Goal: Transaction & Acquisition: Purchase product/service

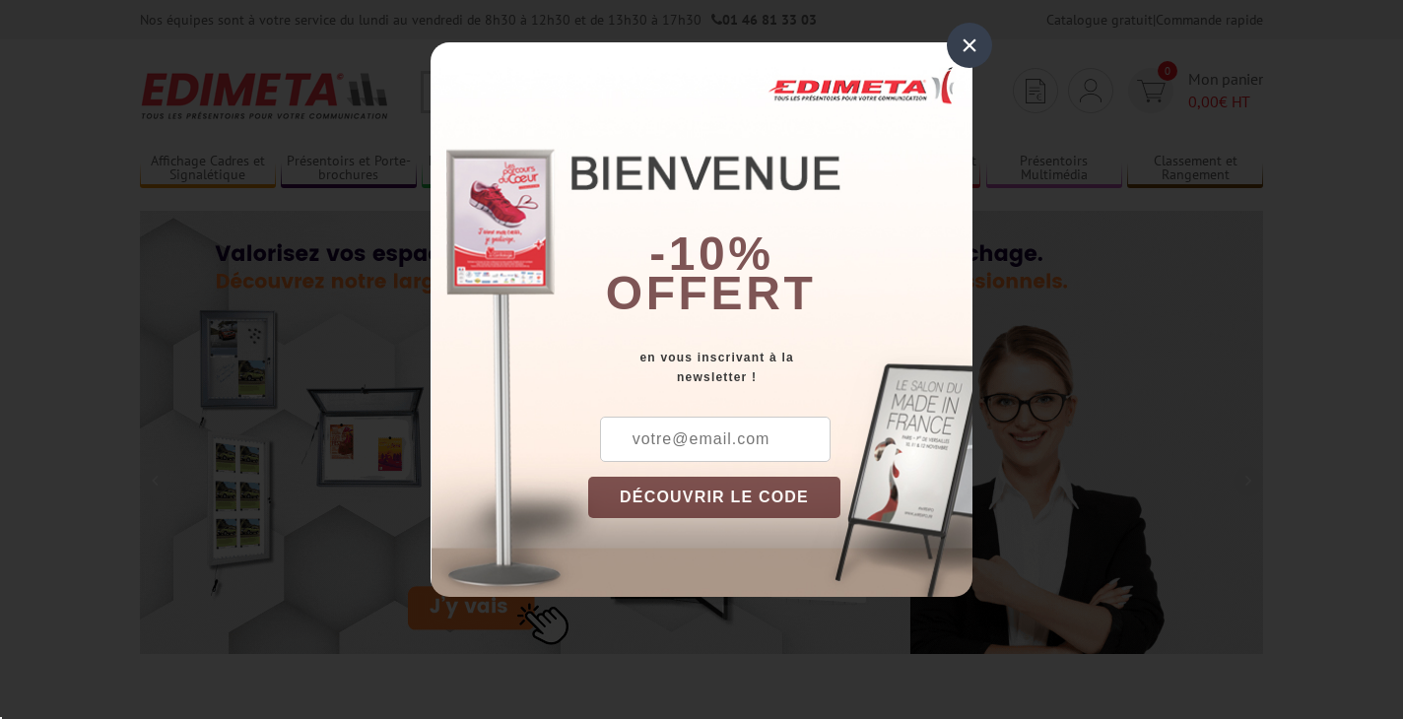
click at [959, 54] on div "×" at bounding box center [969, 45] width 45 height 45
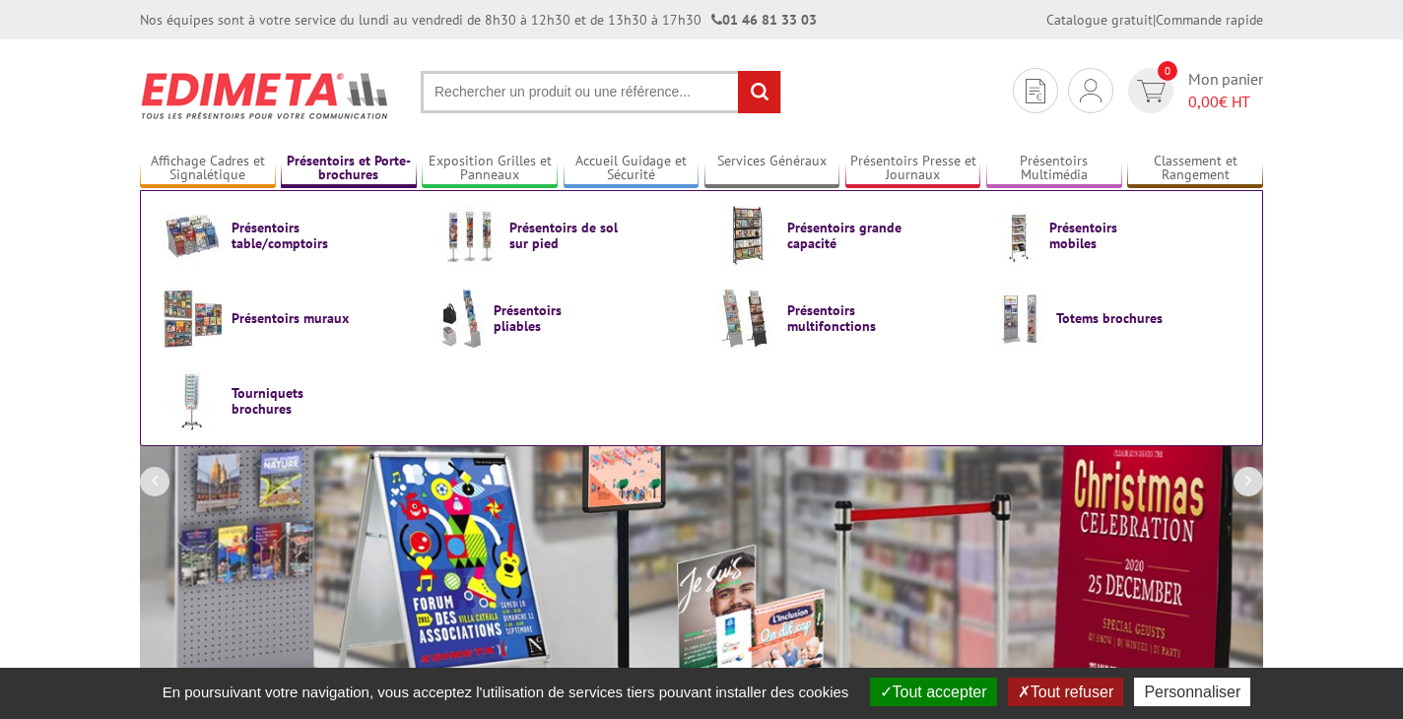
click at [351, 164] on link "Présentoirs et Porte-brochures" at bounding box center [349, 169] width 136 height 33
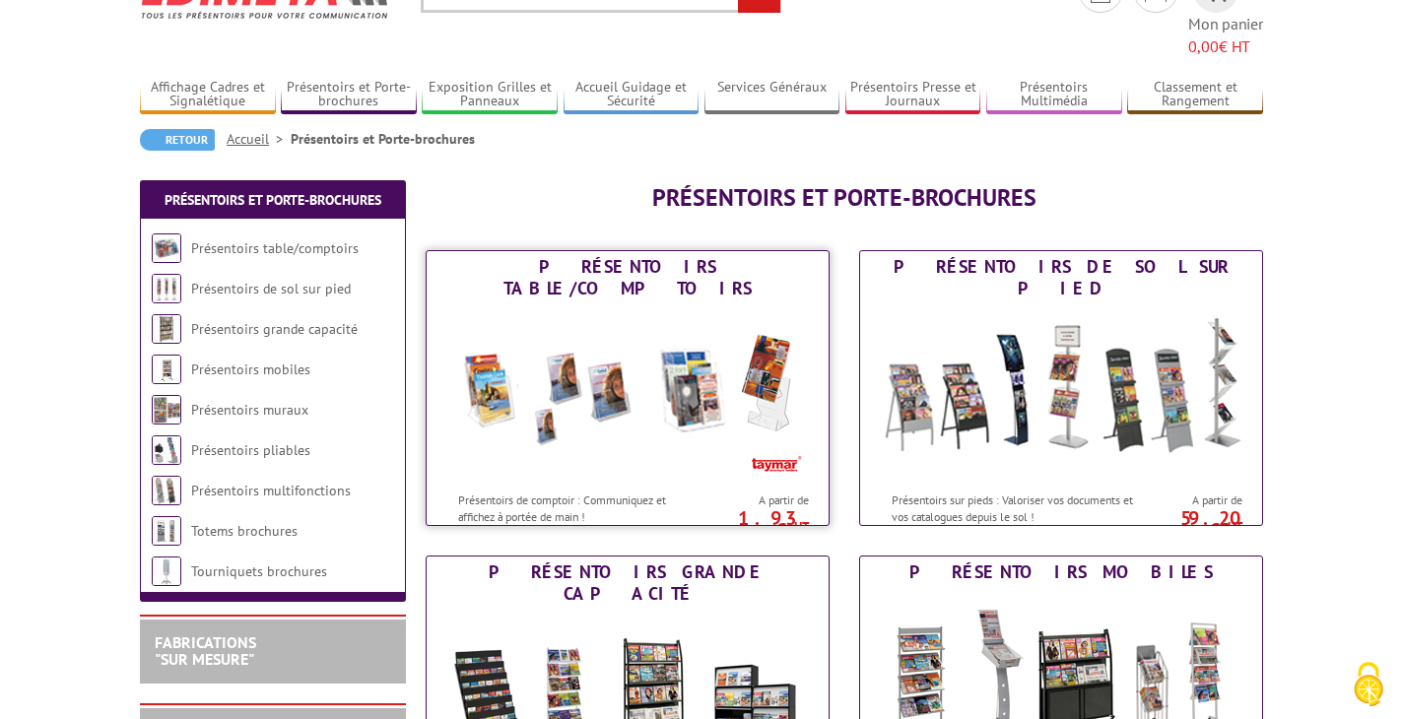
scroll to position [140, 0]
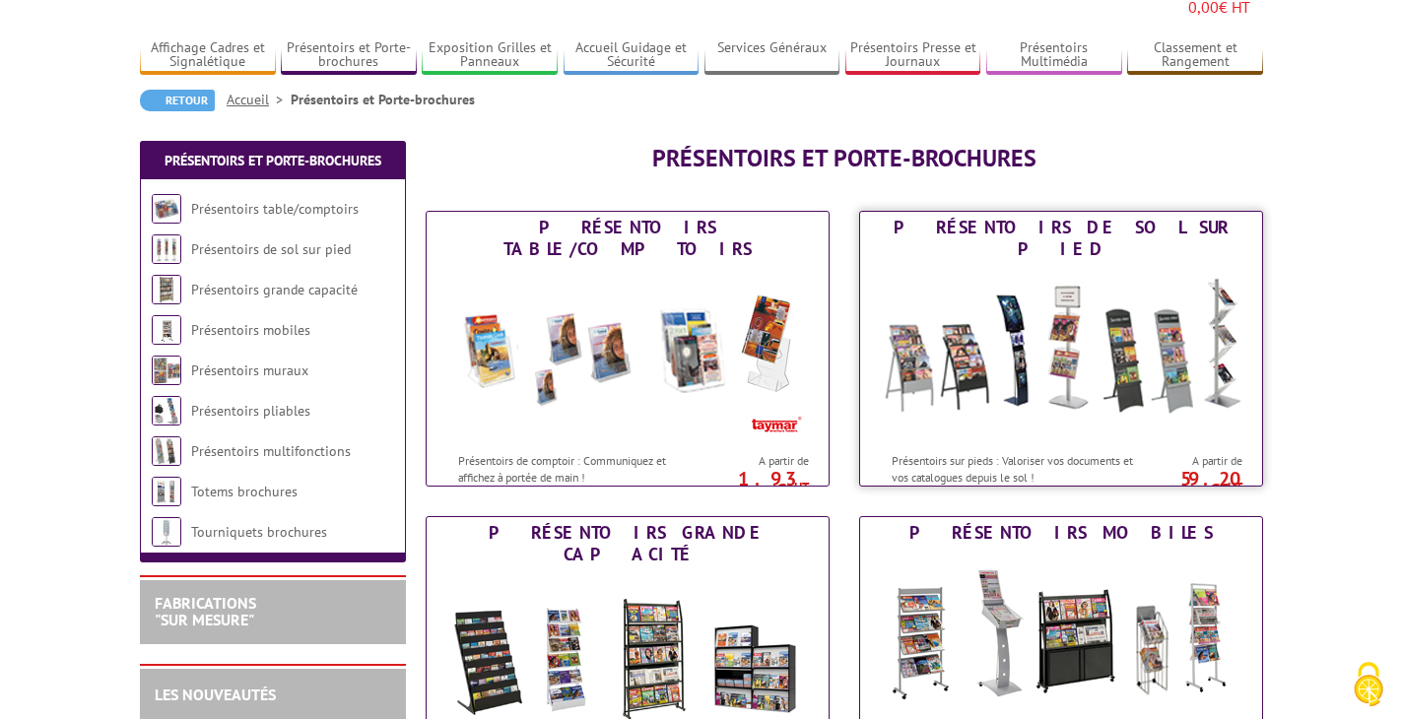
click at [1114, 336] on img at bounding box center [1061, 353] width 365 height 177
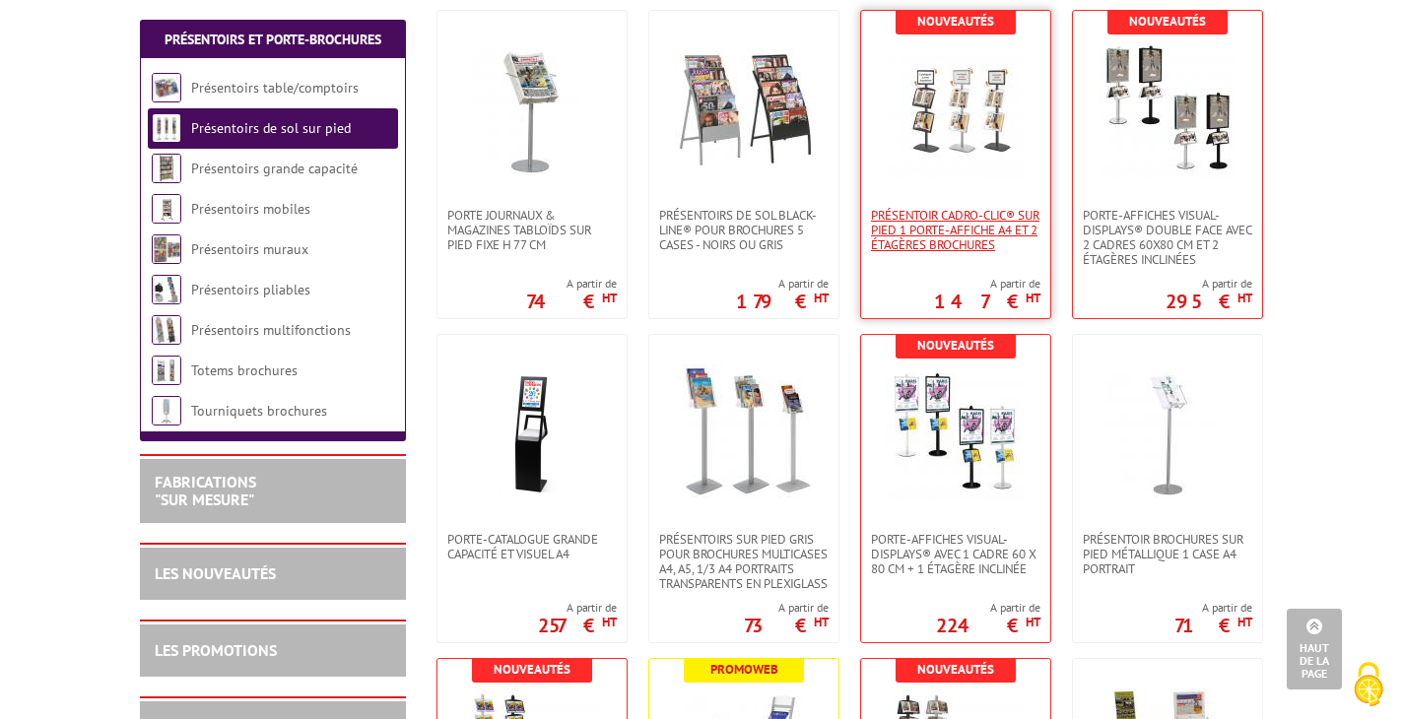
scroll to position [787, 0]
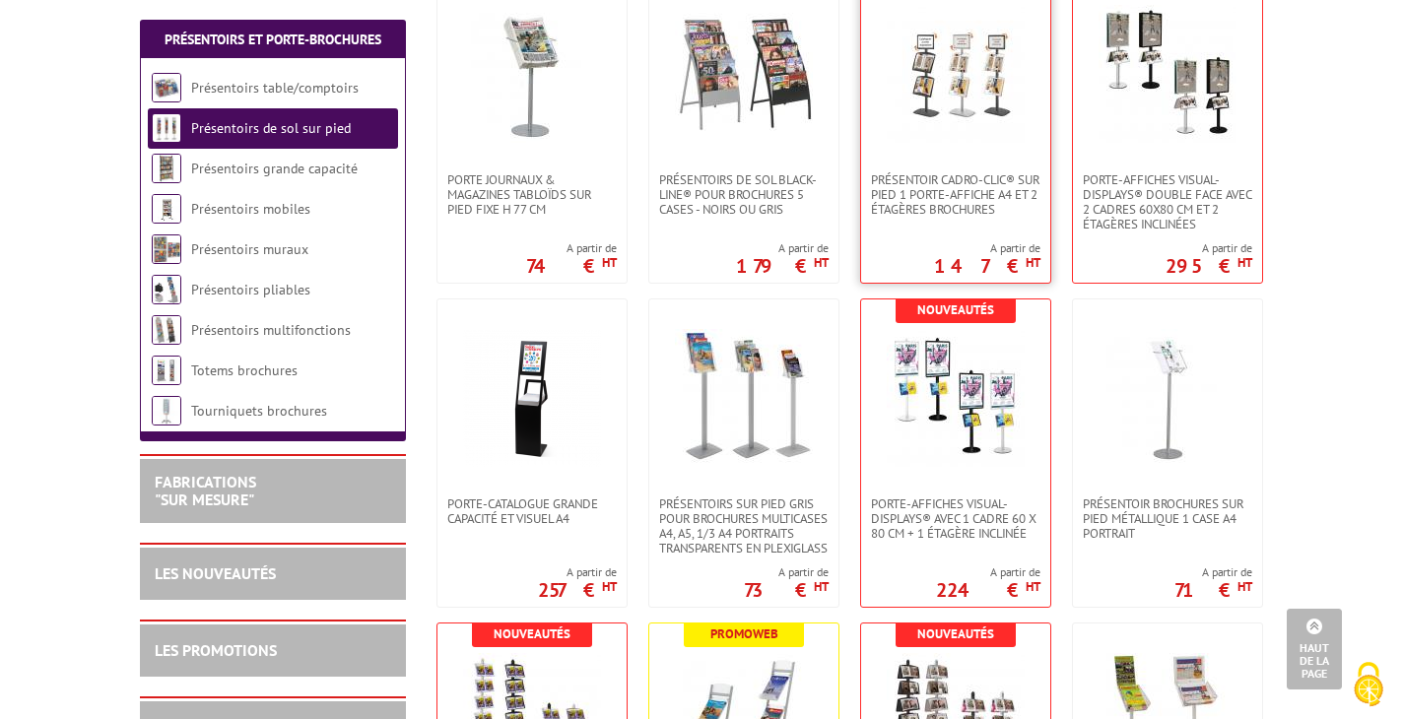
click at [980, 144] on link at bounding box center [955, 73] width 189 height 197
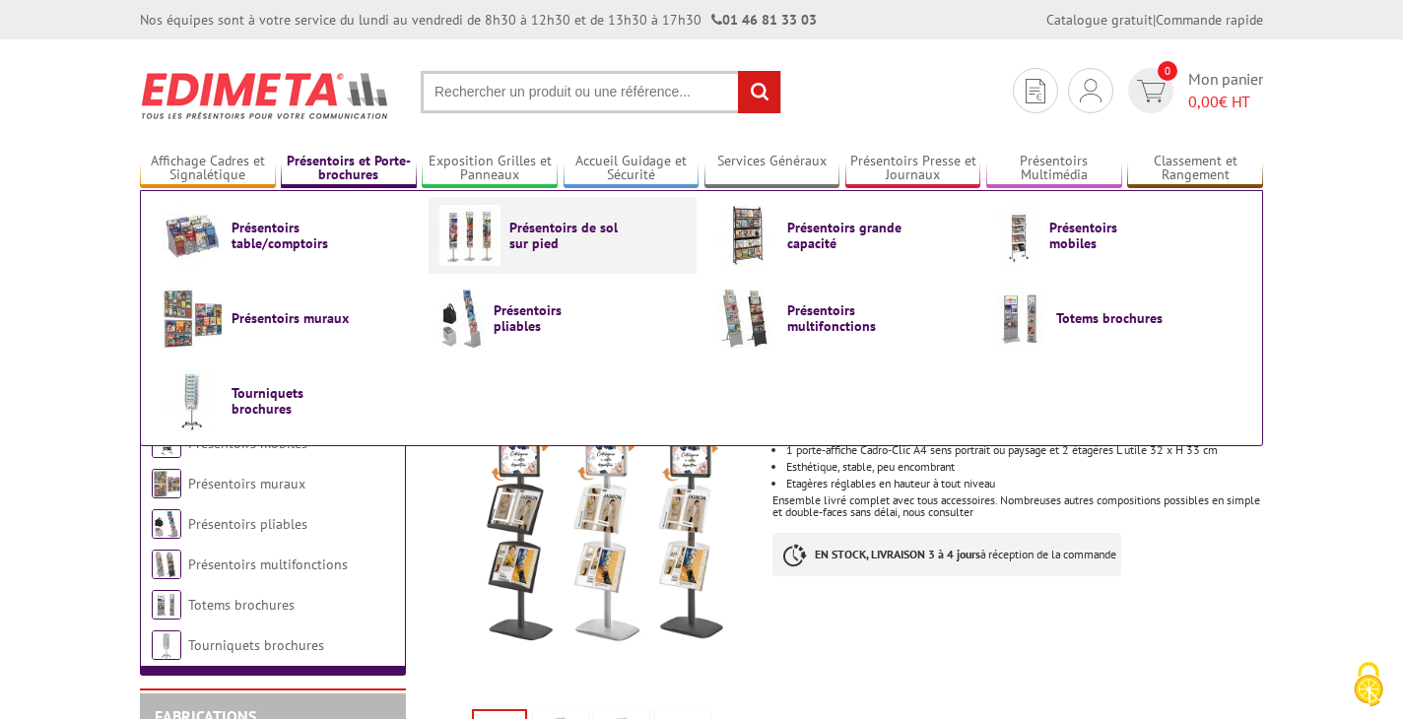
click at [528, 236] on span "Présentoirs de sol sur pied" at bounding box center [568, 236] width 118 height 32
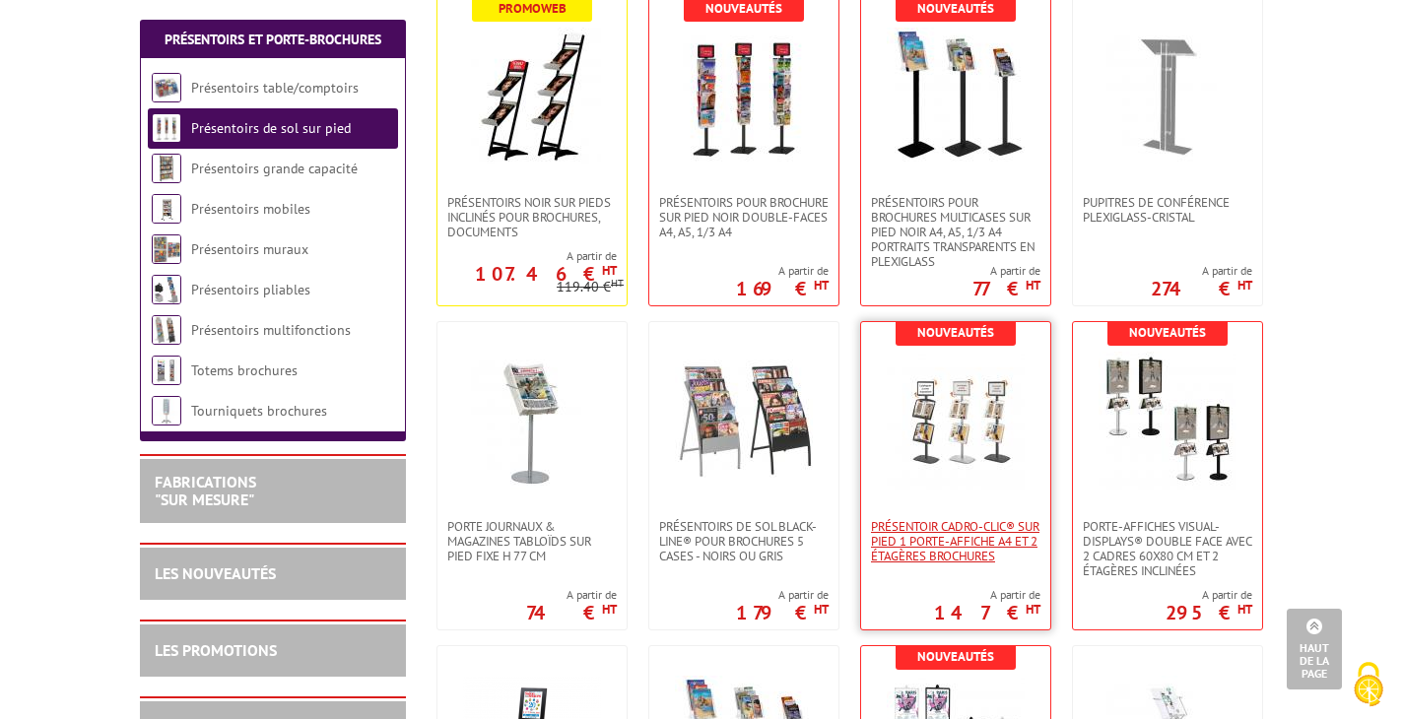
scroll to position [438, 0]
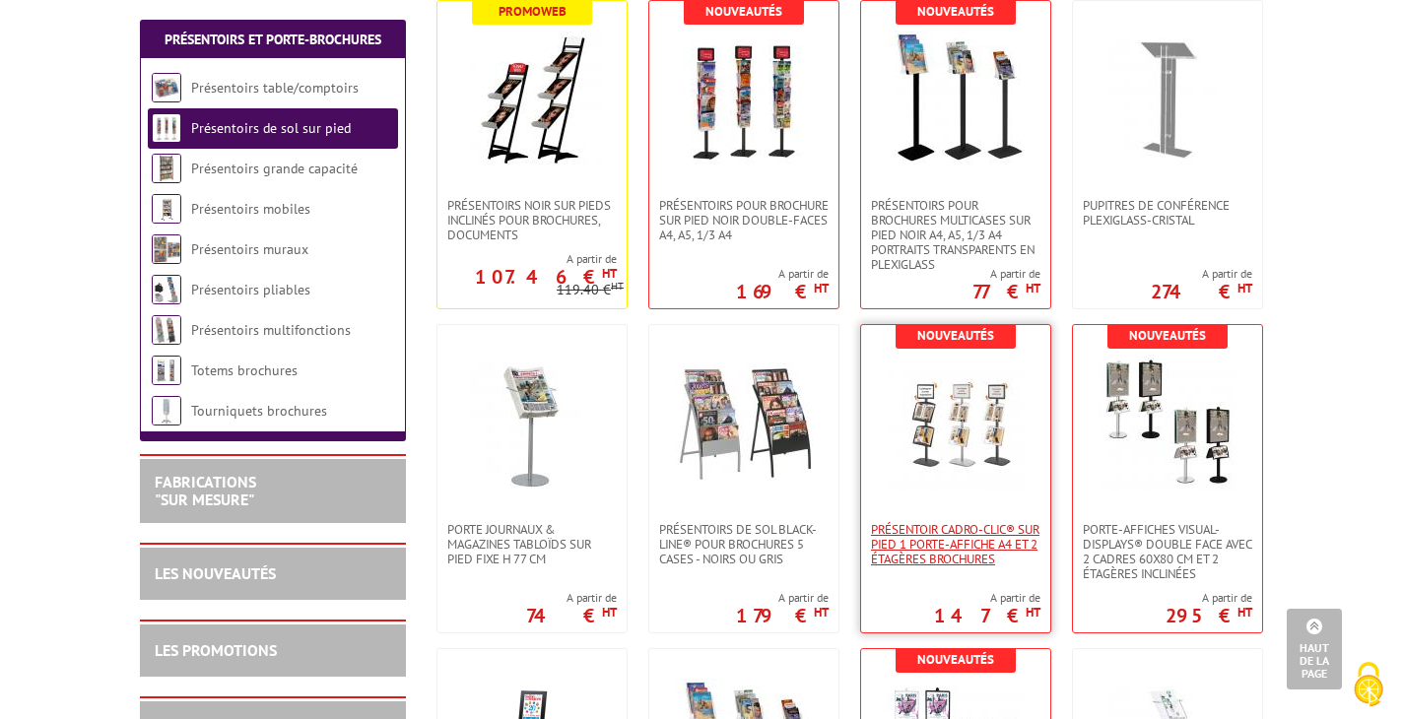
click at [956, 543] on span "Présentoir Cadro-Clic® sur pied 1 porte-affiche A4 et 2 étagères brochures" at bounding box center [955, 544] width 169 height 44
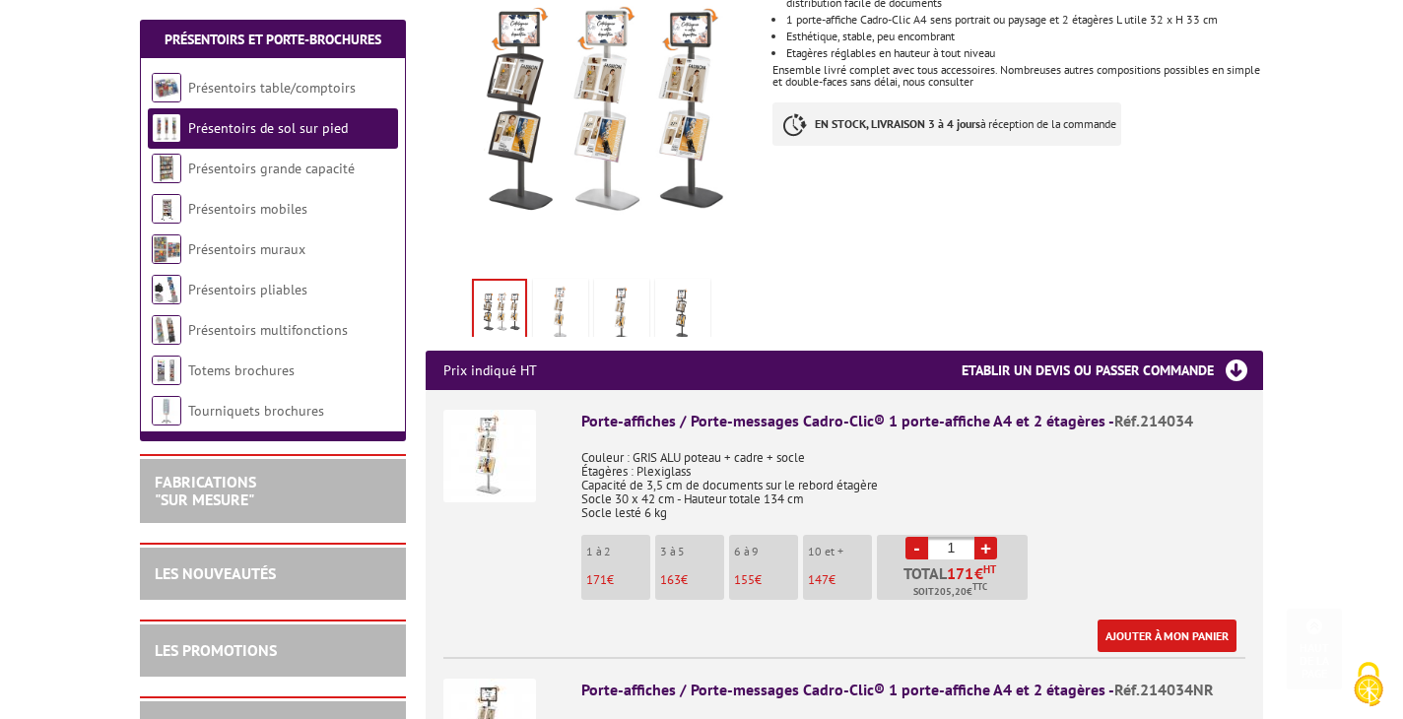
scroll to position [445, 0]
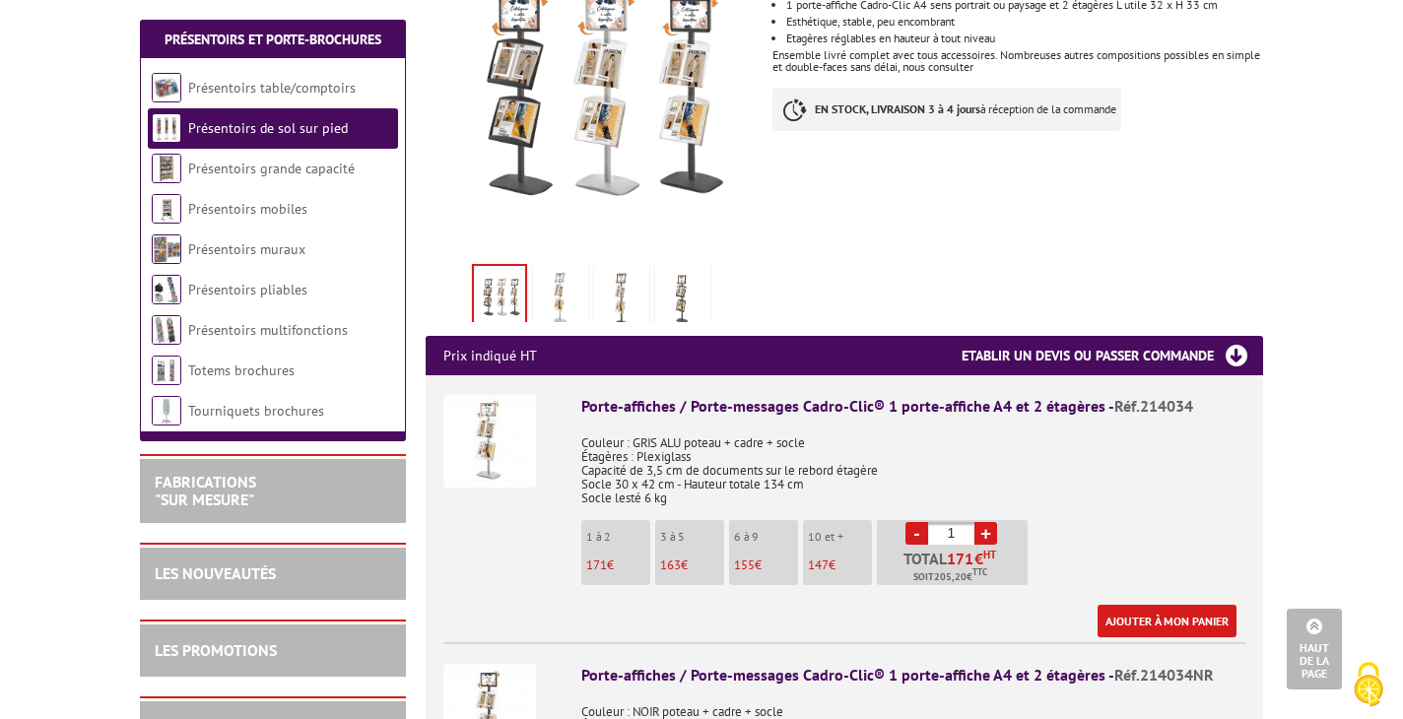
click at [533, 269] on link at bounding box center [560, 298] width 55 height 69
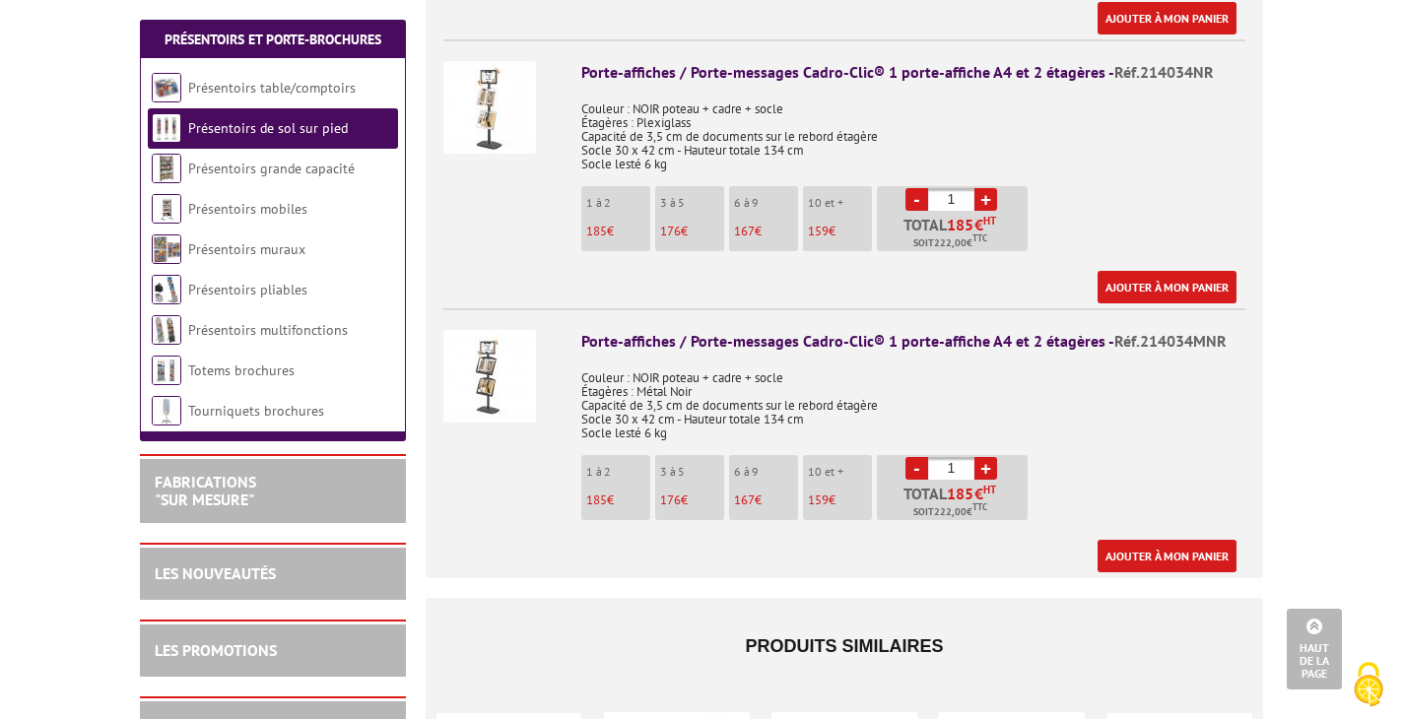
scroll to position [1054, 0]
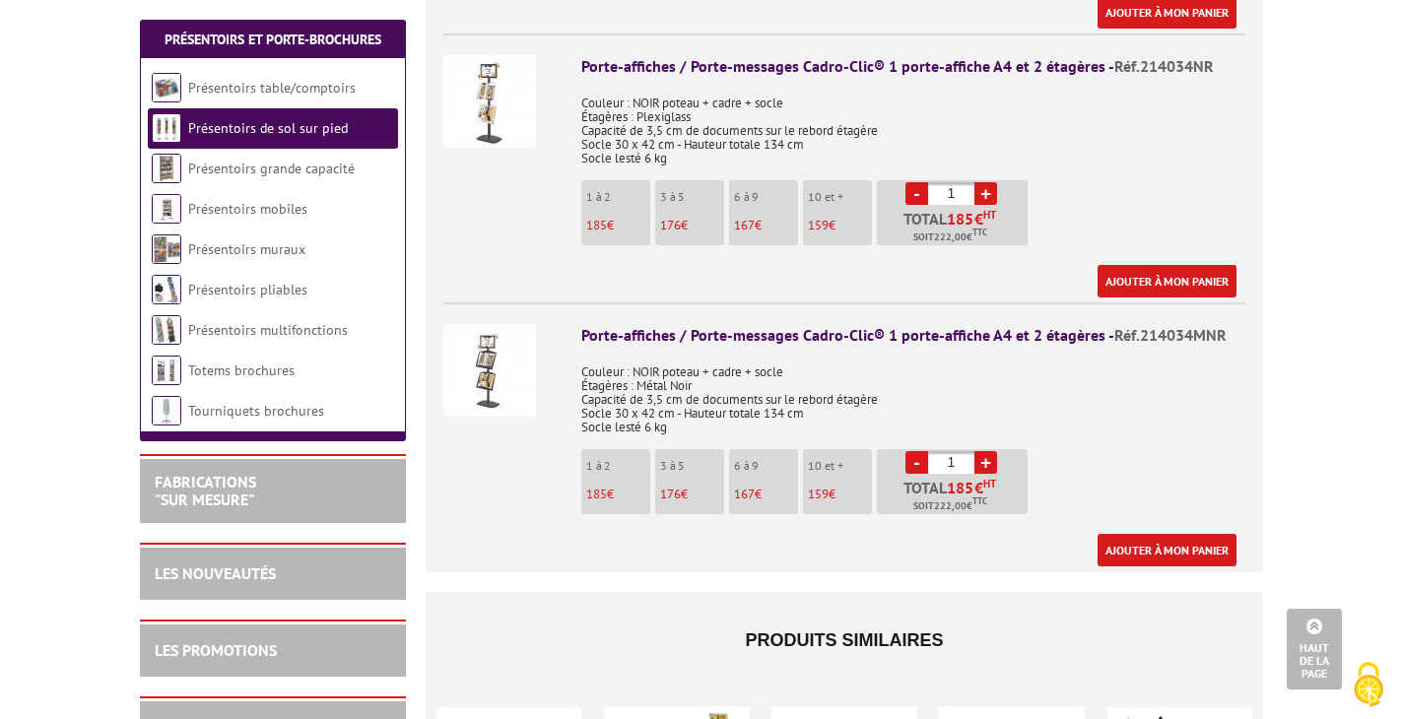
click at [258, 478] on h2 "FABRICATIONS "Sur Mesure"" at bounding box center [273, 491] width 236 height 34
click at [233, 485] on link "FABRICATIONS "Sur Mesure"" at bounding box center [205, 490] width 101 height 37
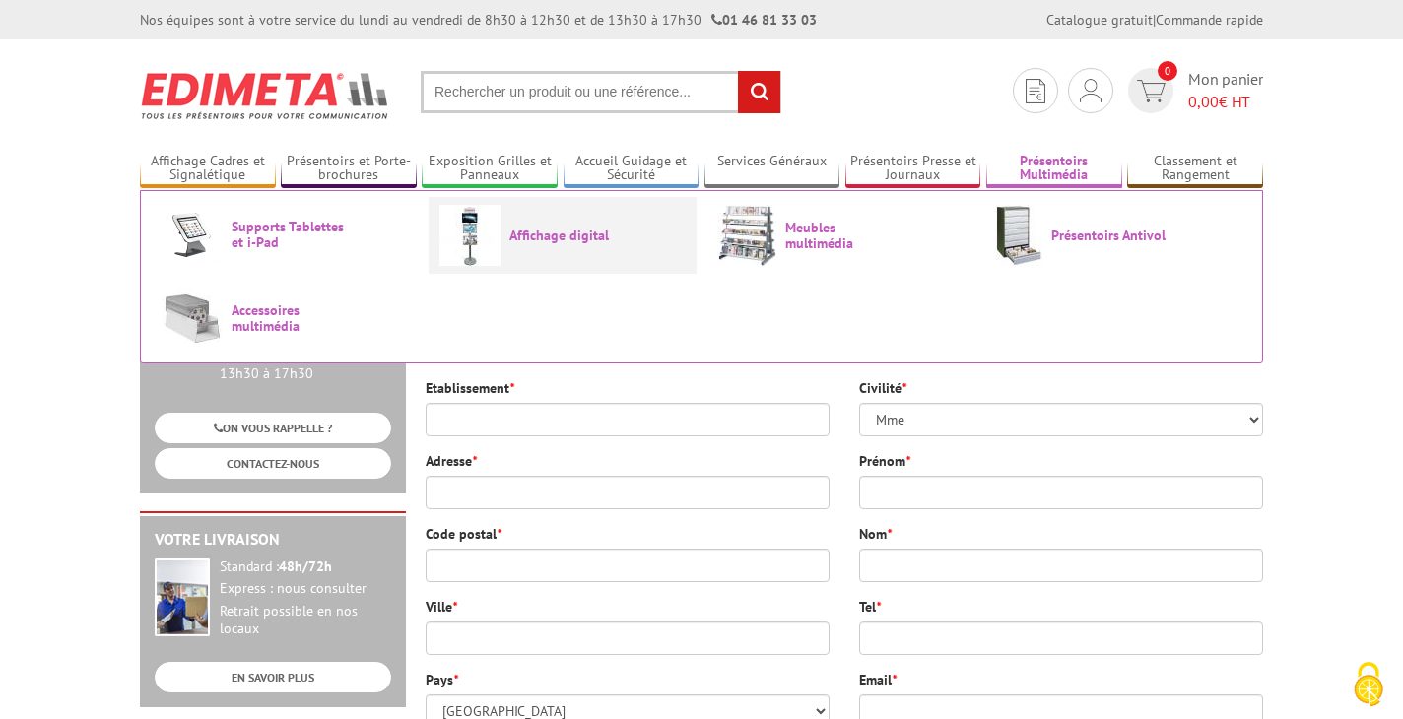
click at [579, 232] on span "Affichage digital" at bounding box center [568, 236] width 118 height 16
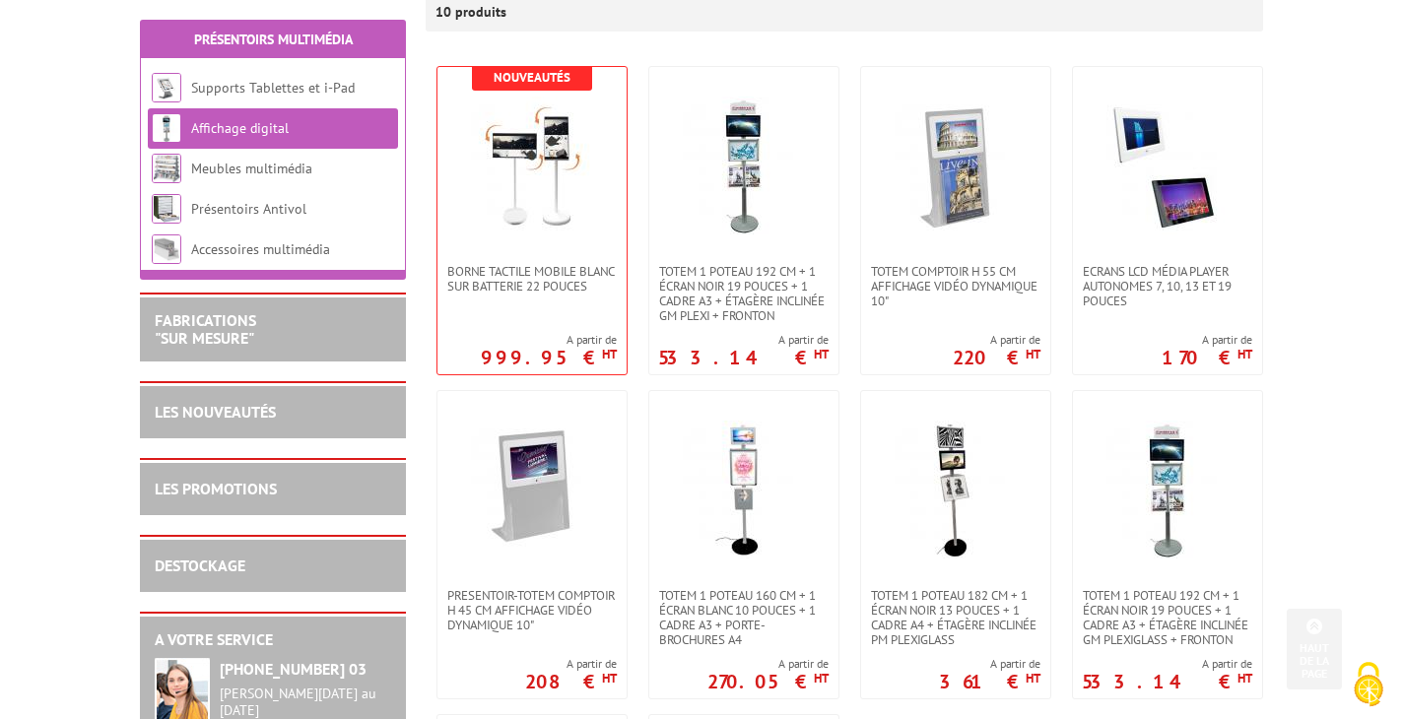
scroll to position [376, 0]
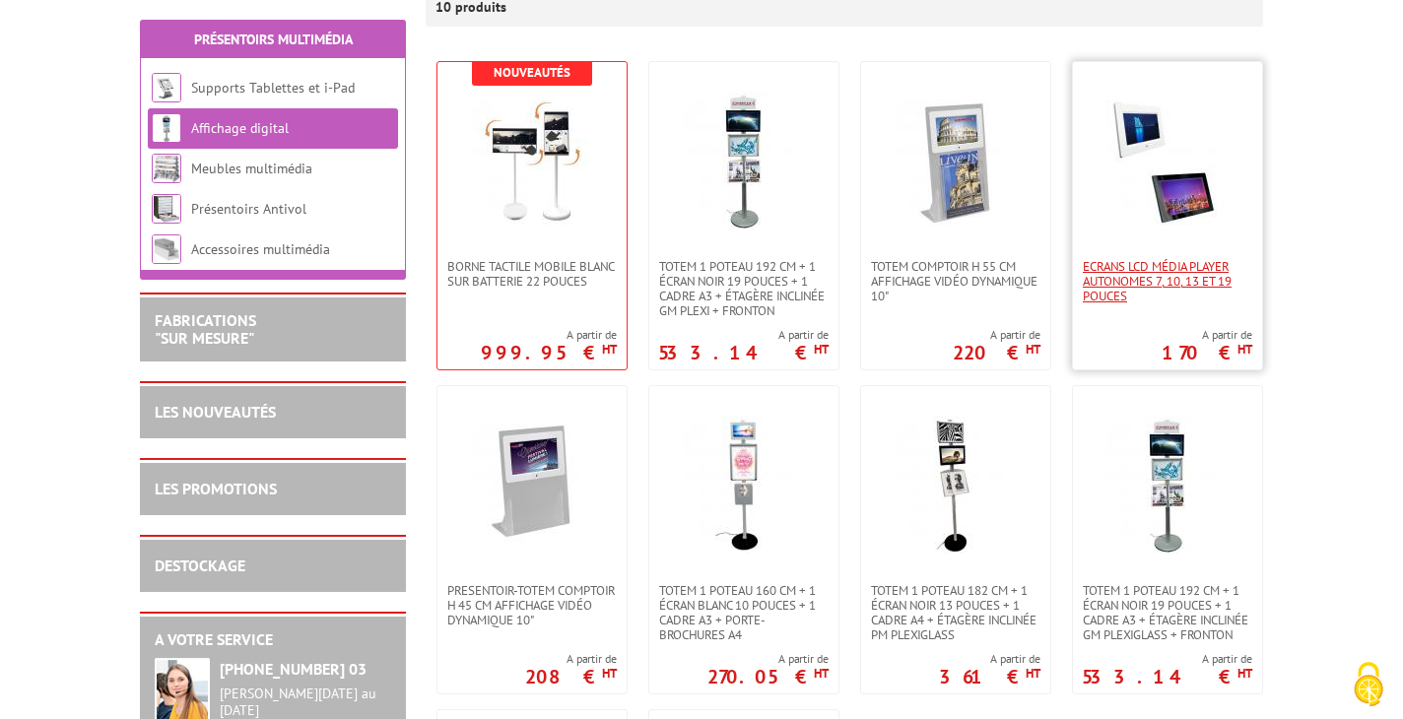
click at [1138, 274] on span "Ecrans LCD média Player autonomes 7, 10, 13 et 19 pouces" at bounding box center [1167, 281] width 169 height 44
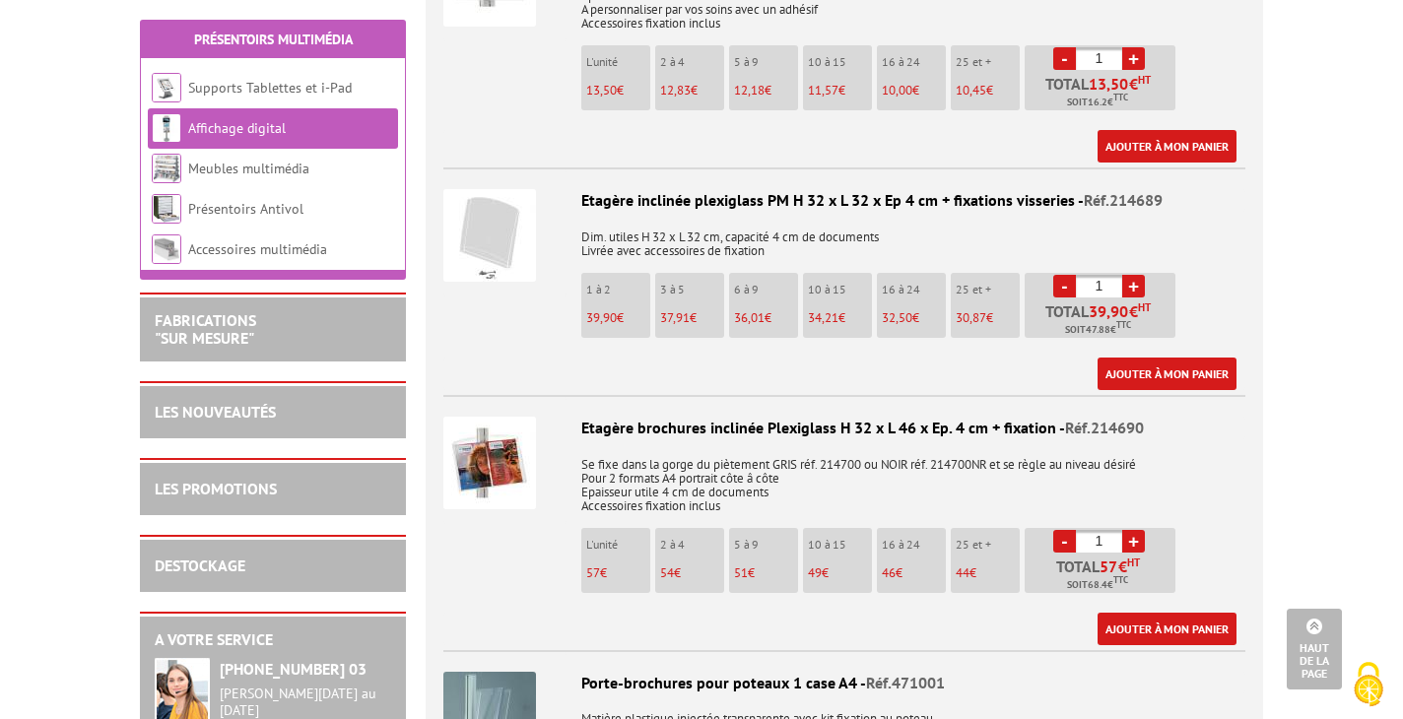
scroll to position [2280, 0]
click at [734, 167] on li "Etagère inclinée plexiglass PM H 32 x L 32 x Ep 4 cm + fixations visseries - Ré…" at bounding box center [844, 278] width 802 height 223
click at [481, 209] on img at bounding box center [489, 234] width 93 height 93
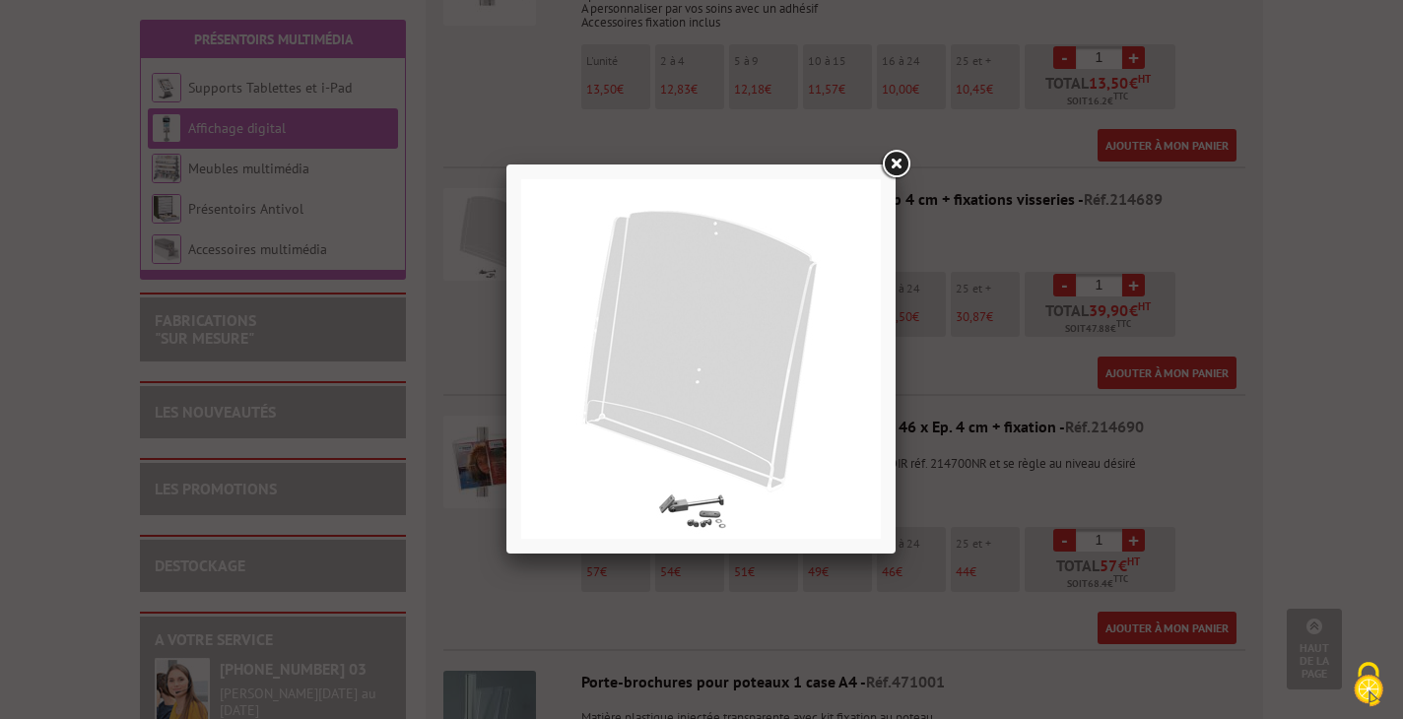
click at [898, 161] on link at bounding box center [895, 164] width 35 height 35
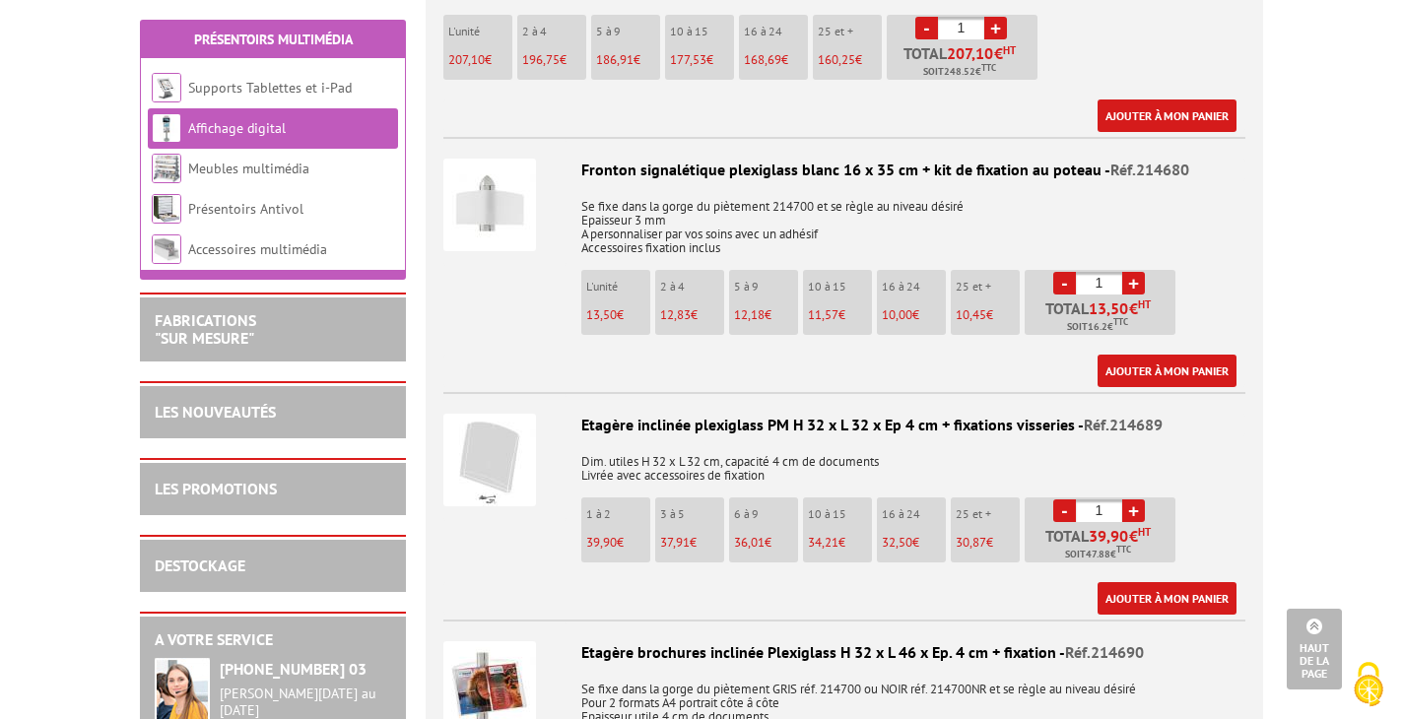
scroll to position [2050, 0]
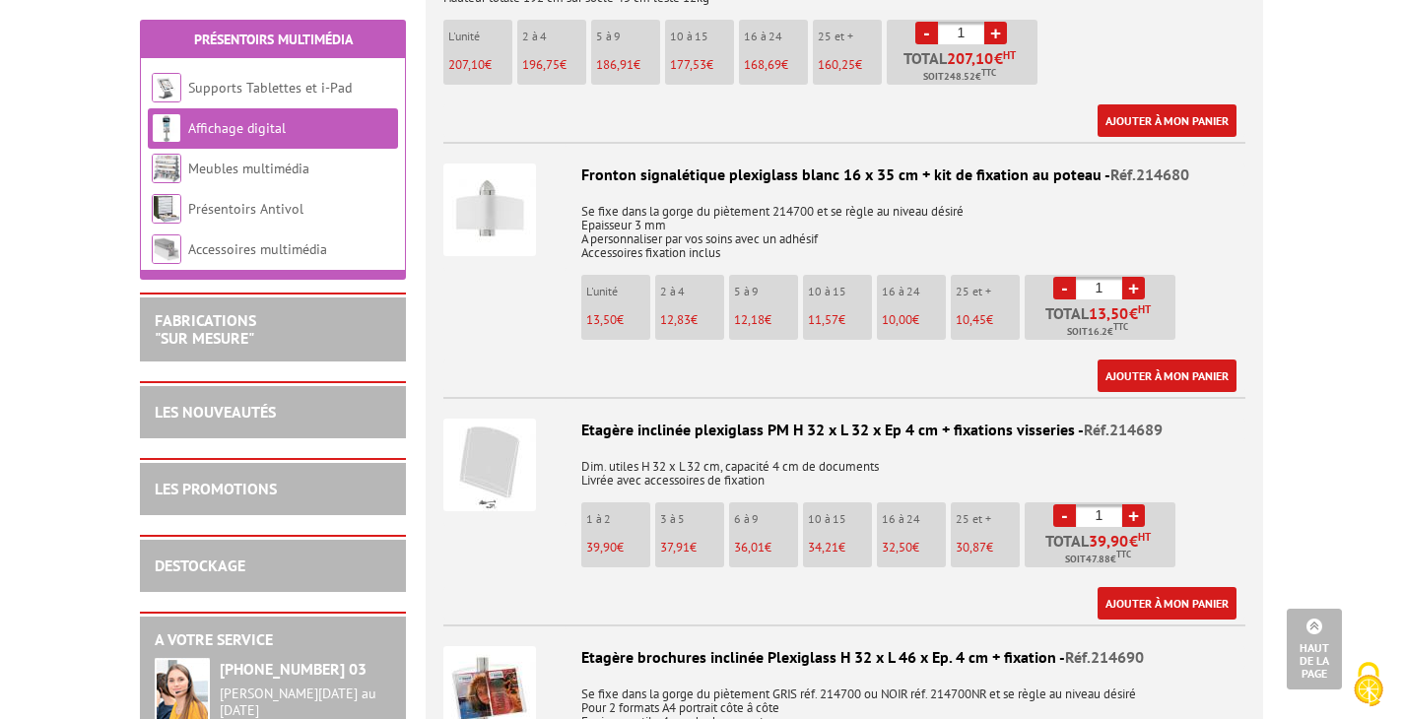
click at [493, 164] on img at bounding box center [489, 210] width 93 height 93
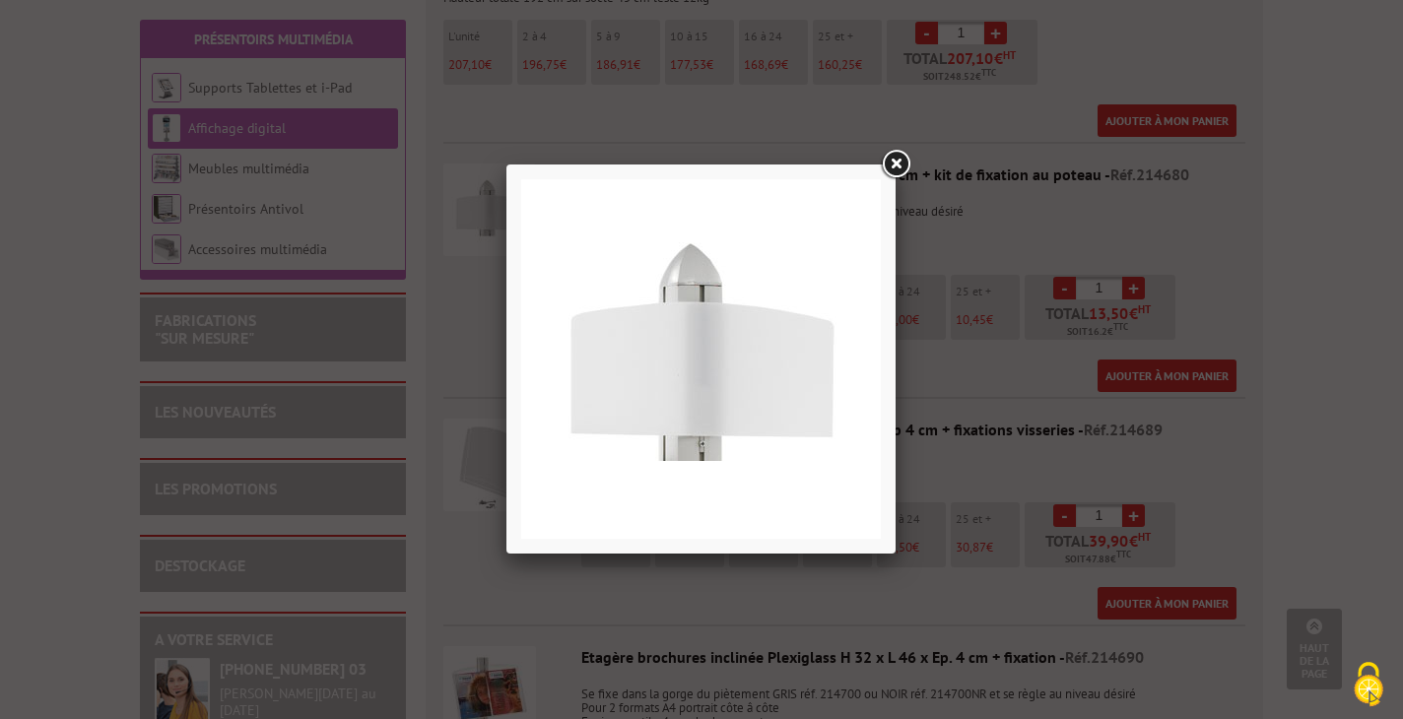
click at [896, 158] on link at bounding box center [895, 164] width 35 height 35
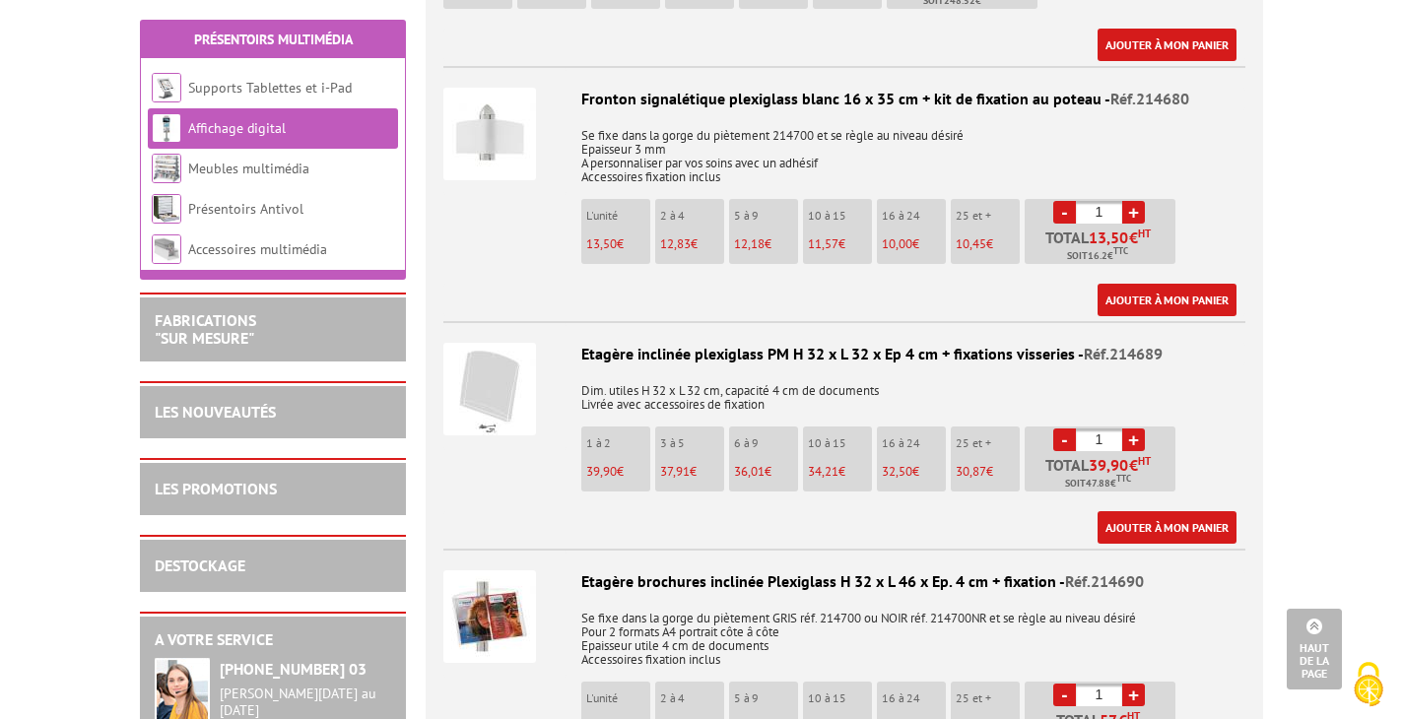
scroll to position [2131, 0]
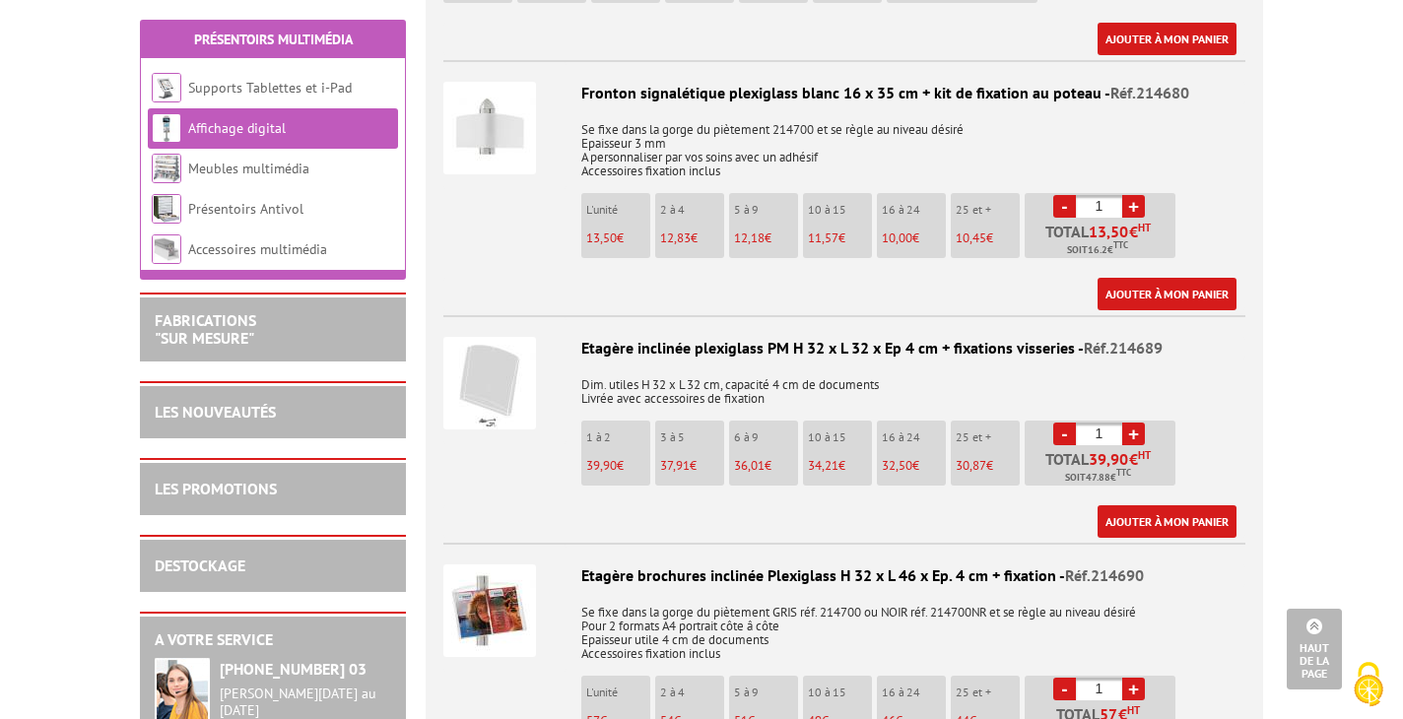
click at [630, 431] on p "1 à 2" at bounding box center [618, 438] width 64 height 14
click at [613, 431] on p "1 à 2" at bounding box center [618, 438] width 64 height 14
click at [704, 421] on li "3 à 5 37,91 €" at bounding box center [689, 453] width 69 height 65
click at [602, 421] on li "1 à 2 39,90 €" at bounding box center [615, 453] width 69 height 65
click at [1139, 423] on link "+" at bounding box center [1133, 434] width 23 height 23
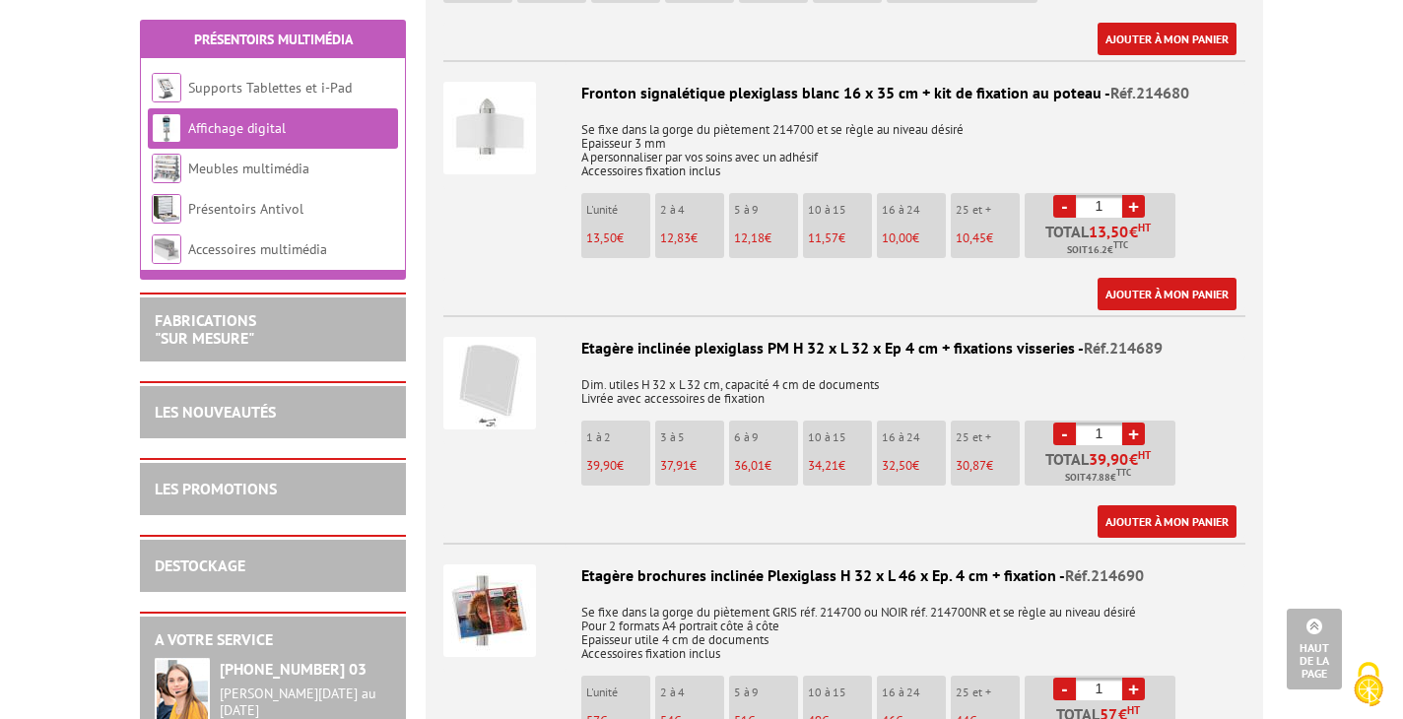
type input "2"
click at [1149, 506] on link "Ajouter à mon panier" at bounding box center [1167, 522] width 139 height 33
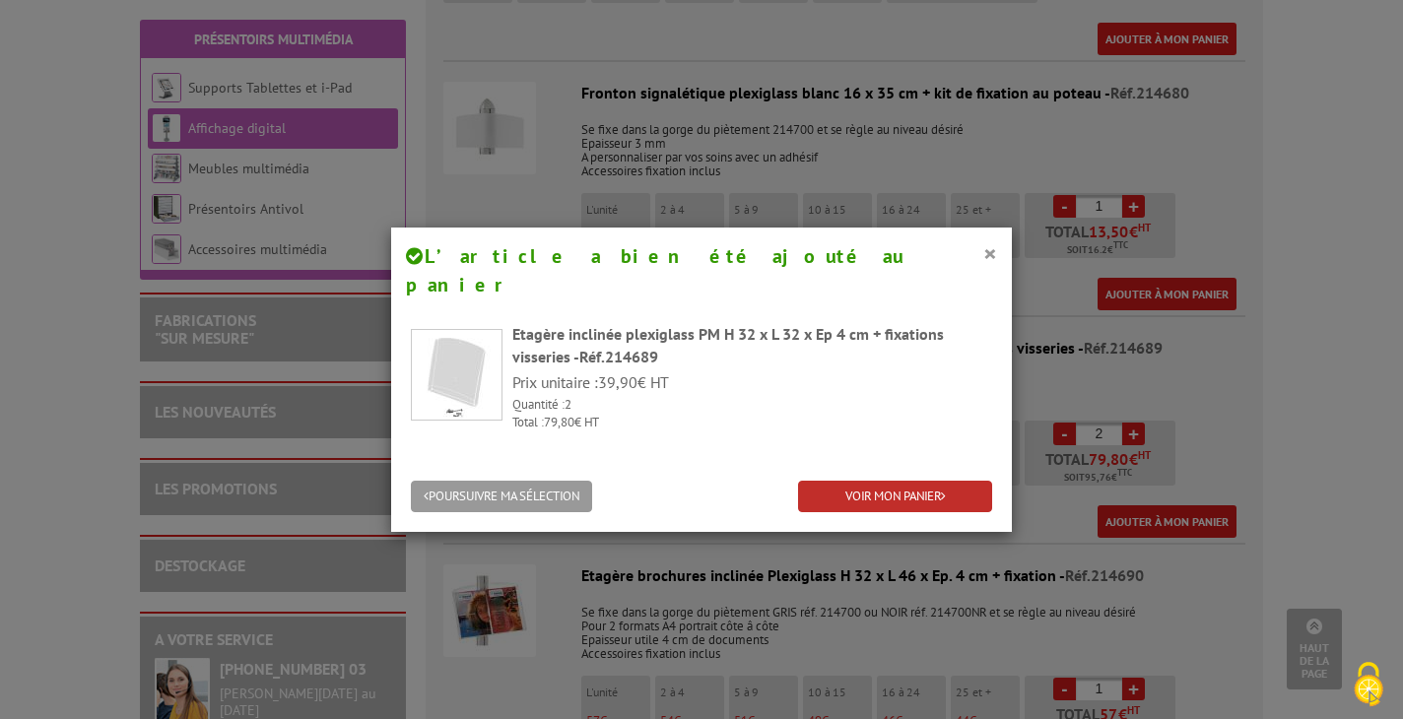
click at [909, 481] on link "VOIR MON PANIER" at bounding box center [895, 497] width 194 height 33
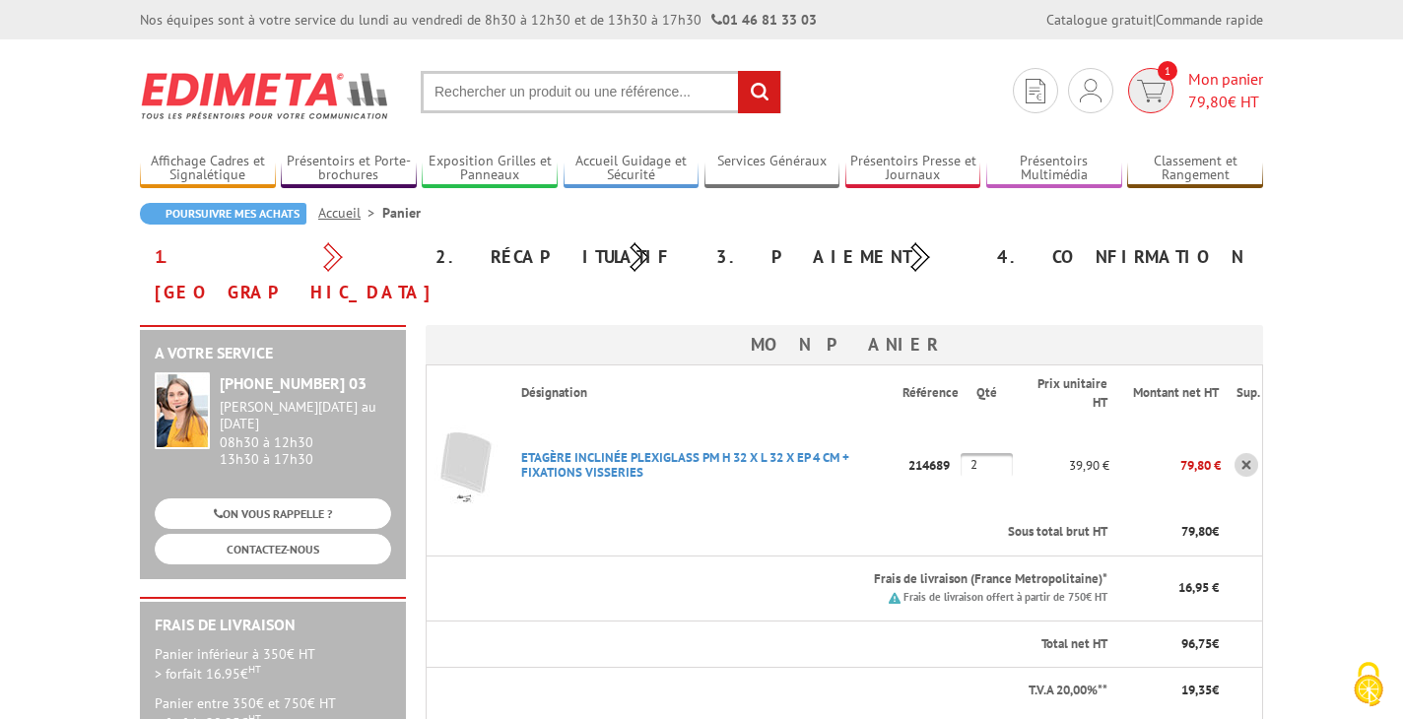
click at [1159, 87] on img at bounding box center [1151, 91] width 29 height 23
click at [1085, 96] on img at bounding box center [1091, 91] width 22 height 24
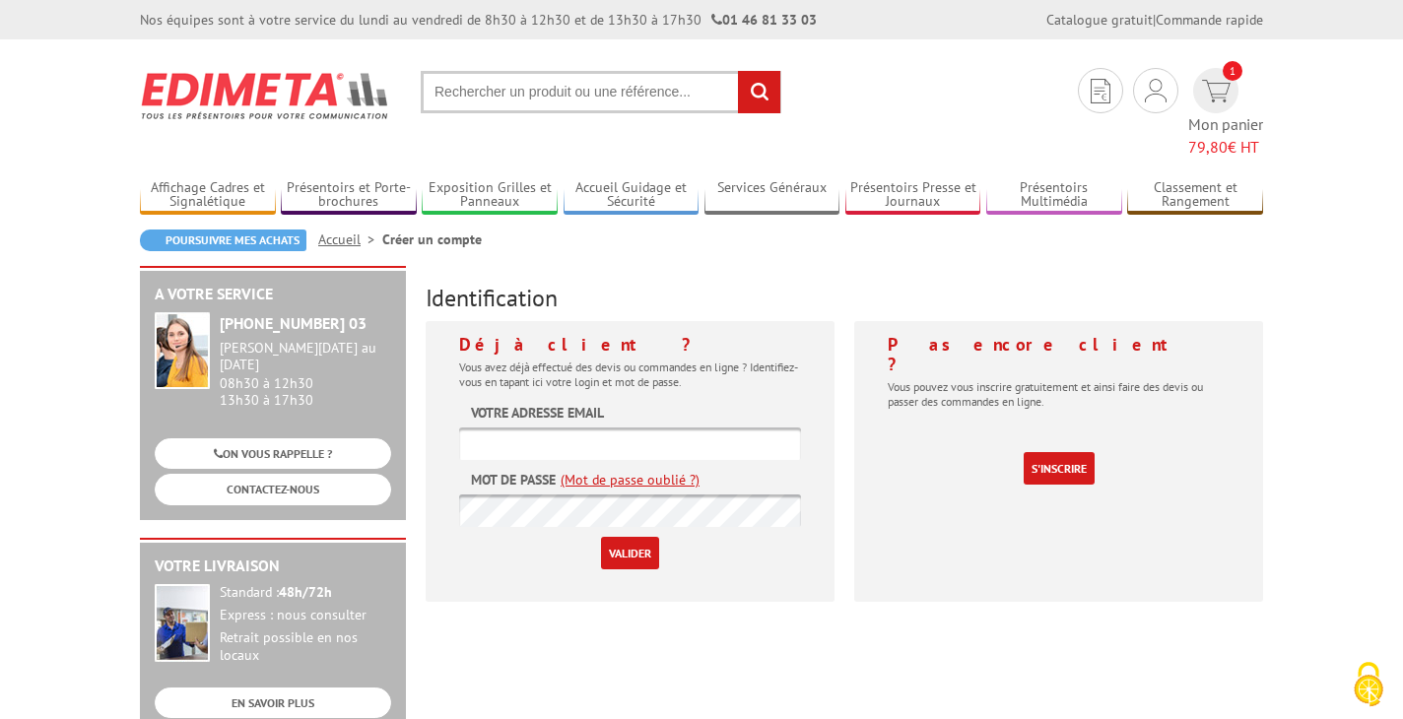
type input "[EMAIL_ADDRESS][DOMAIN_NAME]"
click at [630, 537] on input "Valider" at bounding box center [630, 553] width 58 height 33
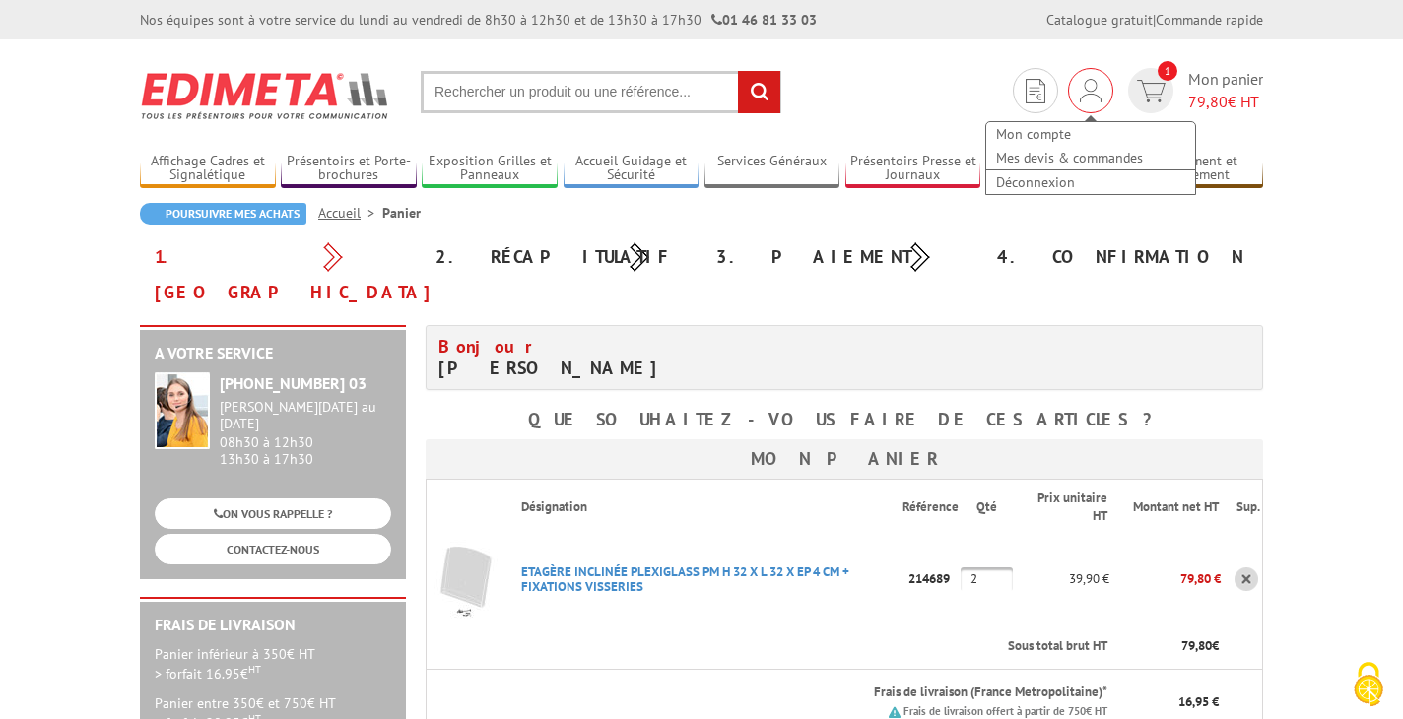
click at [1094, 90] on img at bounding box center [1091, 91] width 22 height 24
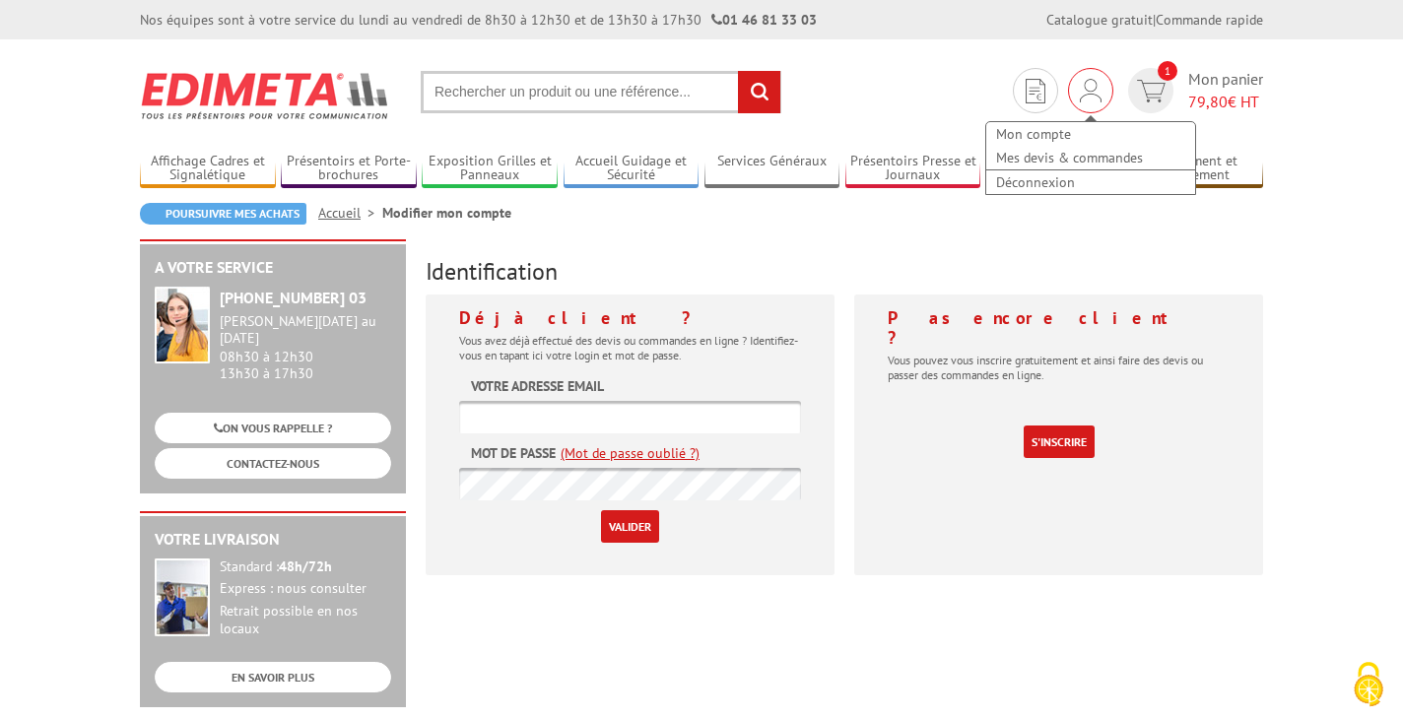
click at [1085, 105] on div "Mon compte Mes devis & commandes Déconnexion" at bounding box center [1090, 148] width 213 height 95
click at [1082, 109] on div "Mon compte Mes devis & commandes Déconnexion" at bounding box center [1090, 148] width 213 height 95
click at [1061, 129] on link "Mon compte" at bounding box center [1090, 134] width 209 height 24
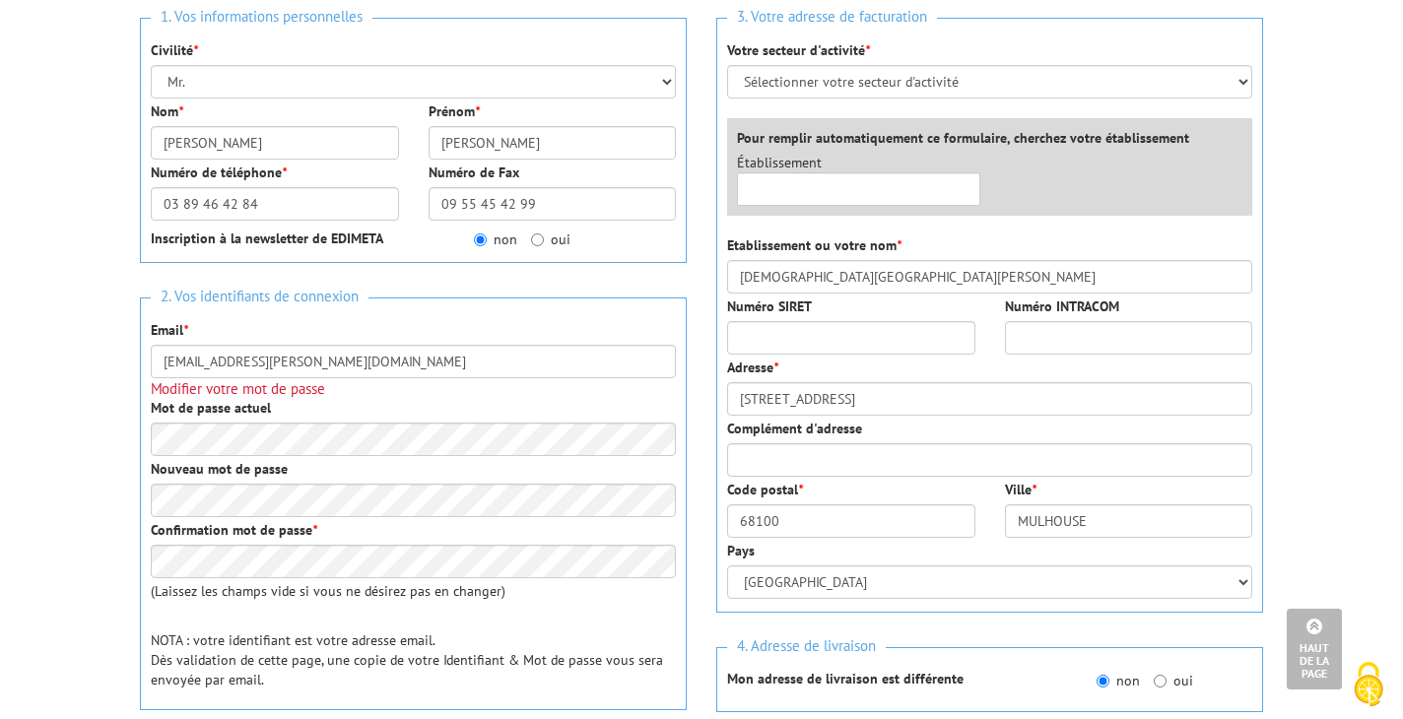
scroll to position [48, 0]
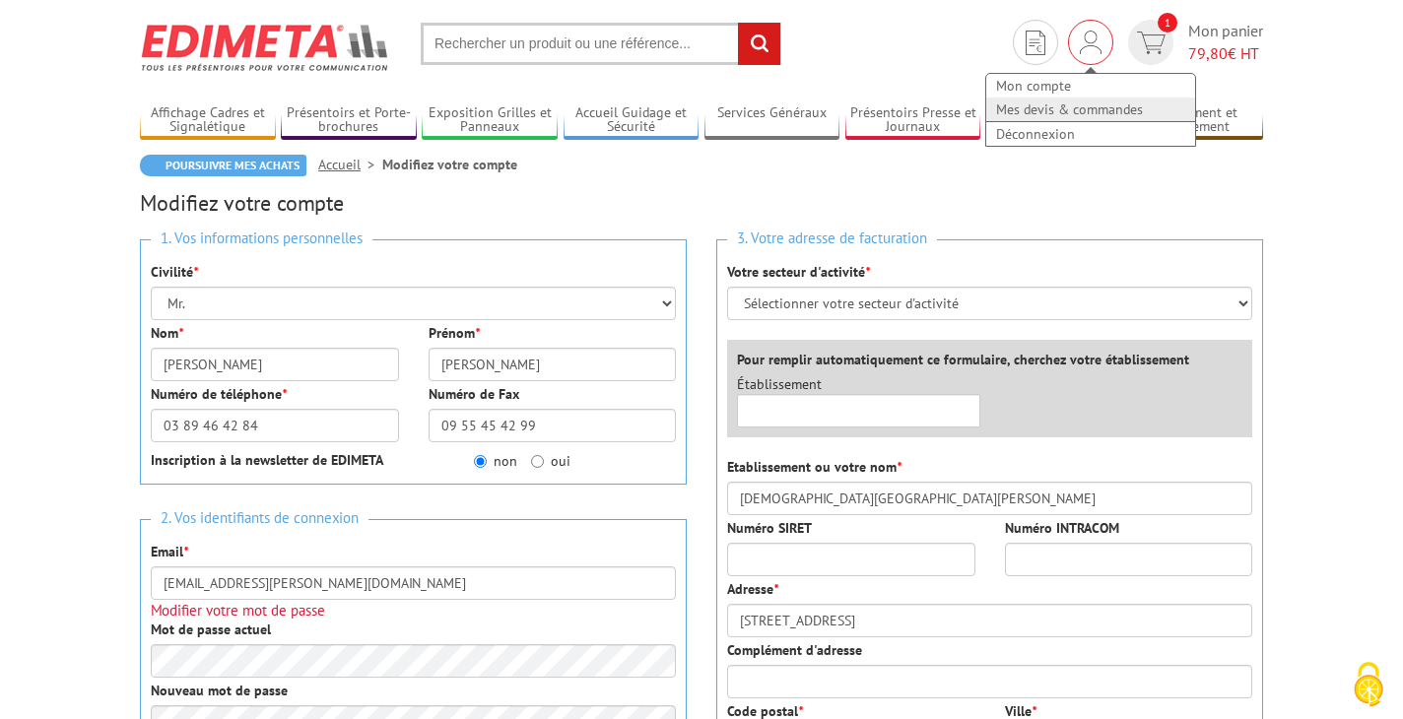
click at [1073, 103] on link "Mes devis & commandes" at bounding box center [1090, 110] width 209 height 24
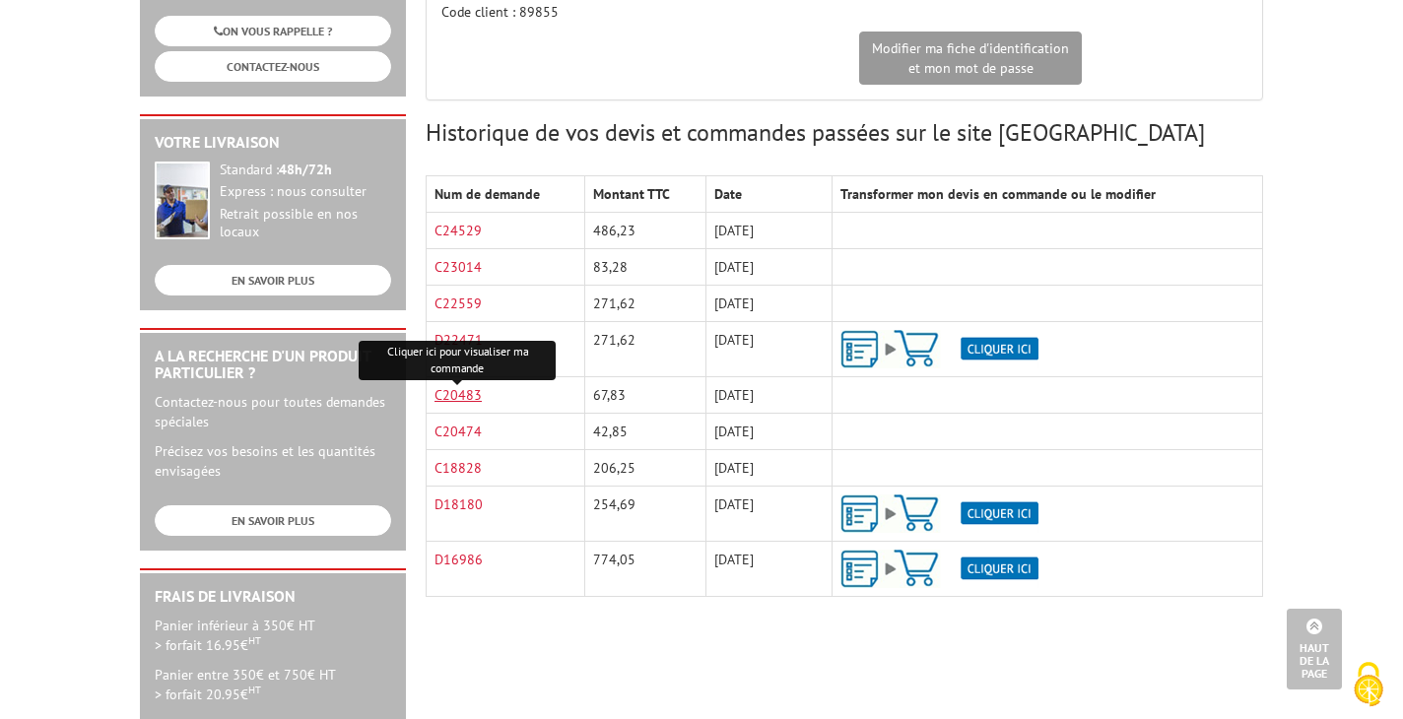
scroll to position [332, 0]
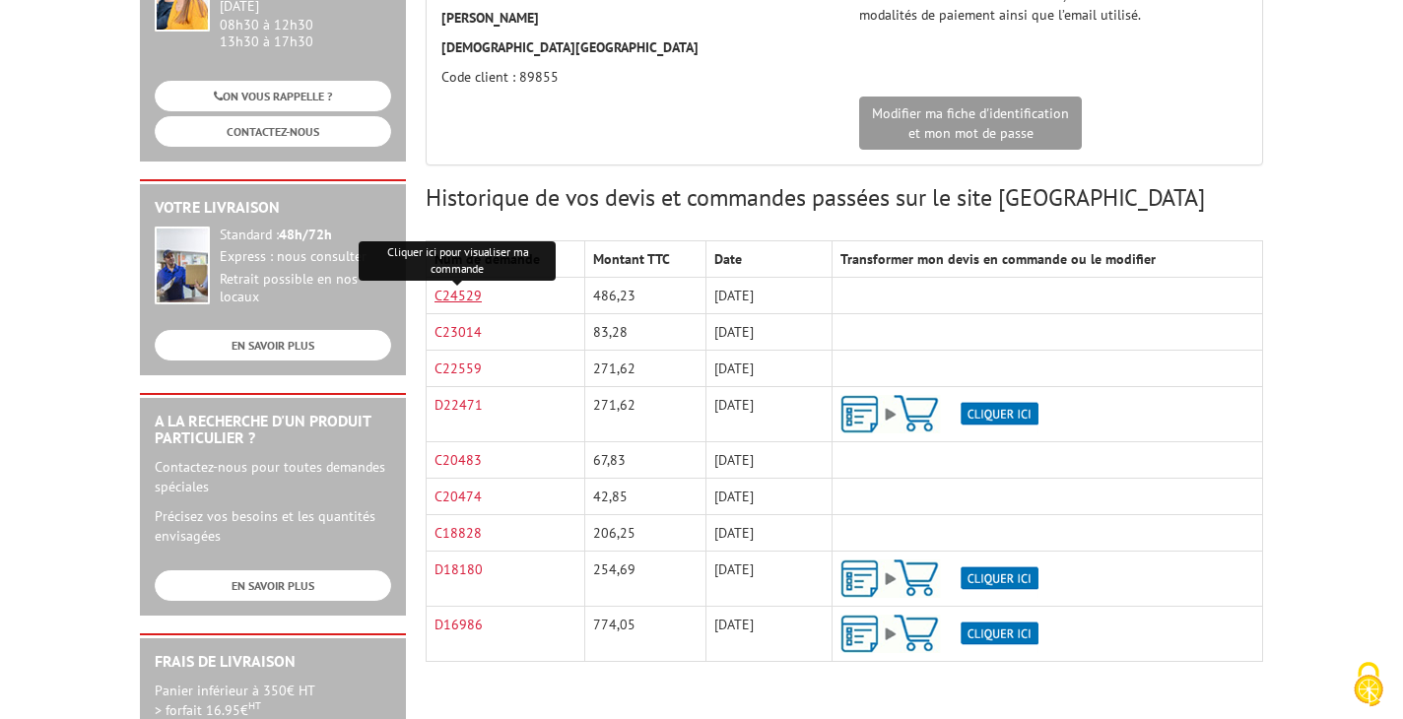
click at [464, 293] on link "C24529" at bounding box center [458, 296] width 47 height 18
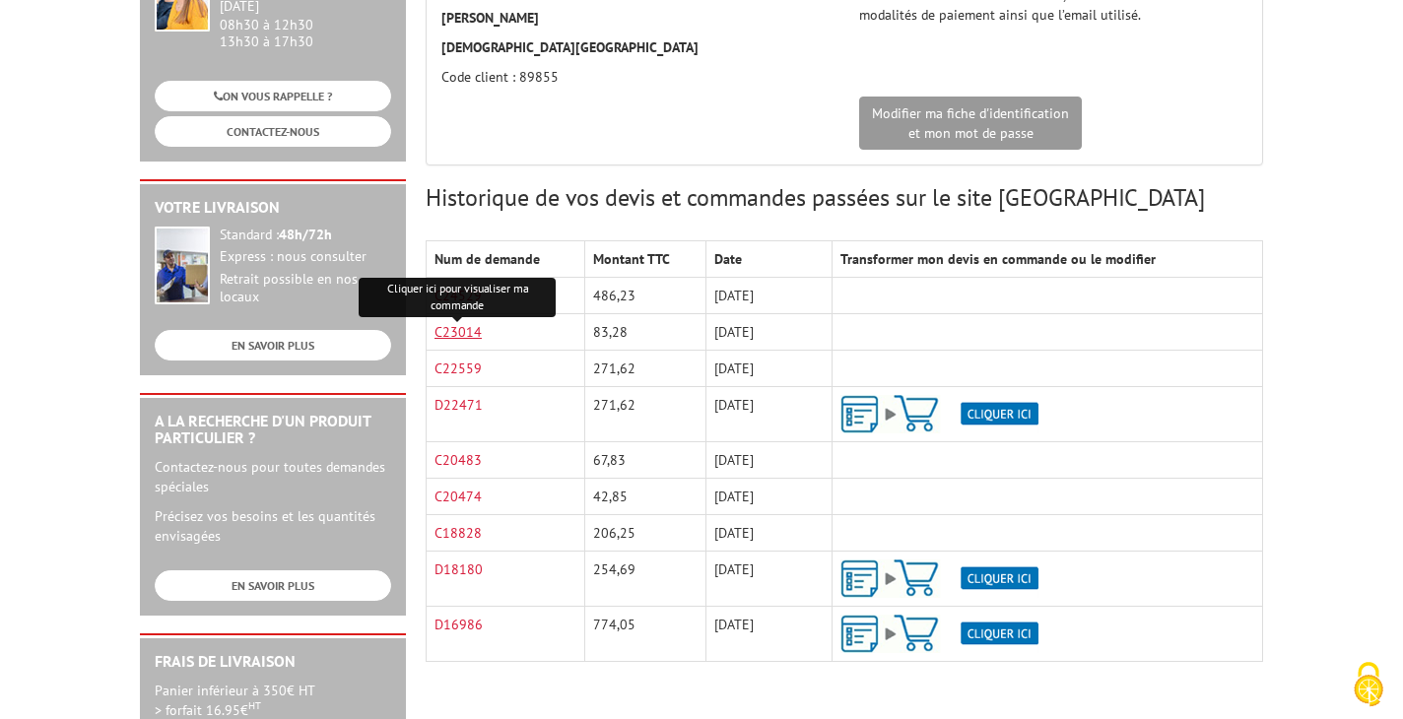
click at [460, 335] on link "C23014" at bounding box center [458, 332] width 47 height 18
click at [481, 368] on td "C22559" at bounding box center [506, 369] width 159 height 36
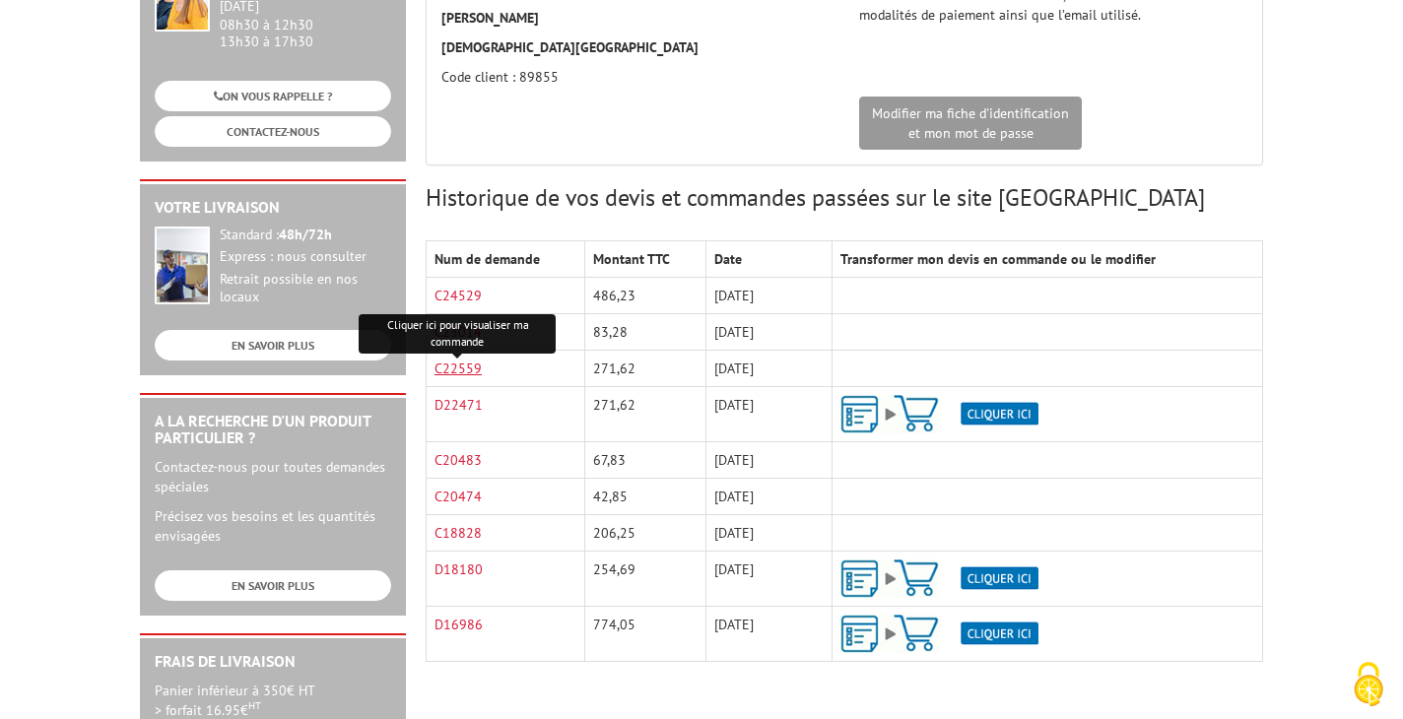
click at [457, 369] on link "C22559" at bounding box center [458, 369] width 47 height 18
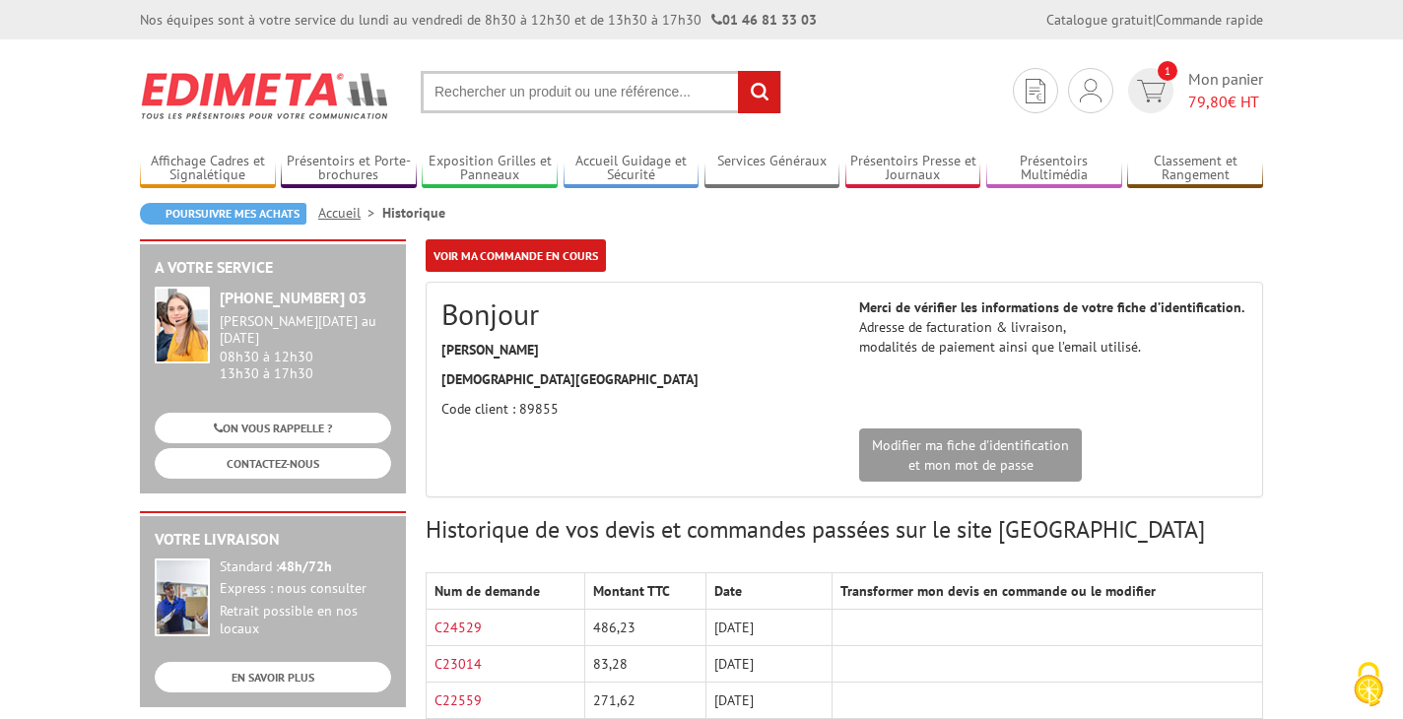
scroll to position [0, 0]
